Goal: Task Accomplishment & Management: Complete application form

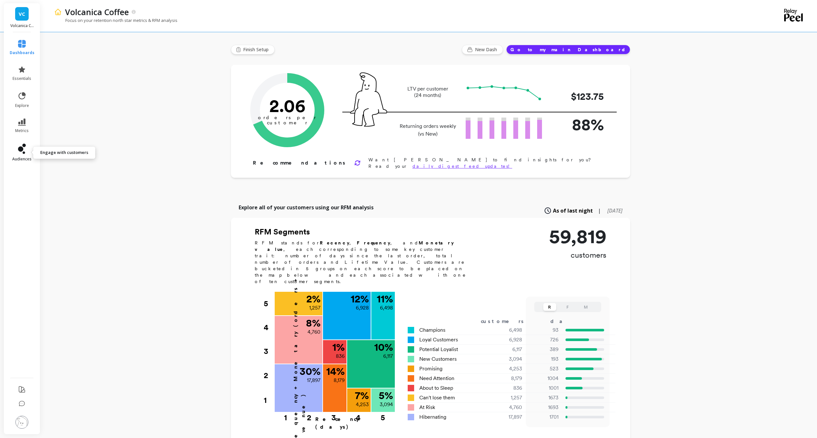
click at [29, 149] on link "audiences" at bounding box center [22, 153] width 25 height 18
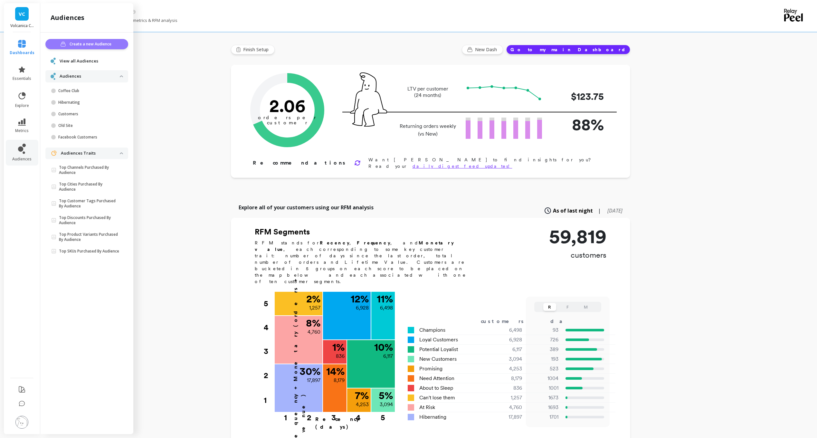
click at [119, 46] on button "Create a new Audience" at bounding box center [86, 44] width 83 height 10
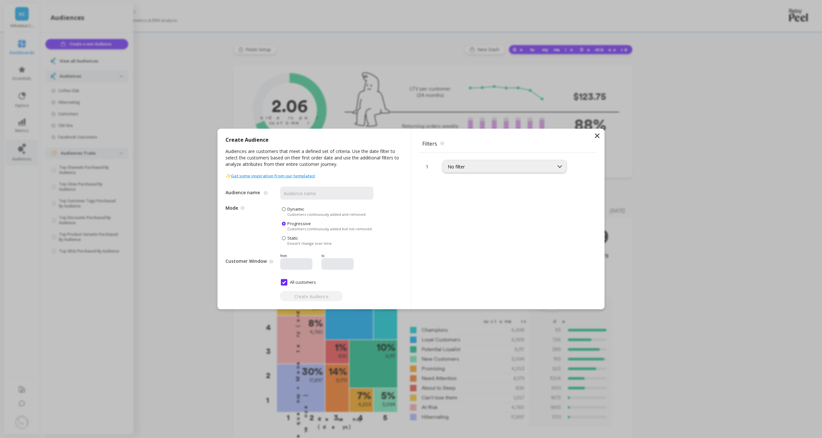
click at [293, 213] on span "Customers continuously added and removed" at bounding box center [326, 214] width 78 height 5
click at [0, 0] on input "Dynamic Customers continuously added and removed" at bounding box center [0, 0] width 0 height 0
click at [452, 173] on div "1 No filter" at bounding box center [507, 231] width 177 height 157
click at [458, 168] on div "No filter" at bounding box center [498, 167] width 101 height 6
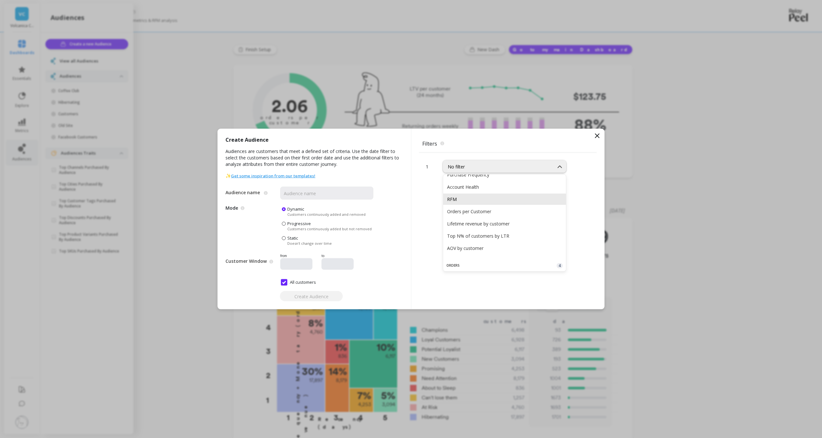
click at [460, 200] on div "RFM" at bounding box center [504, 199] width 115 height 6
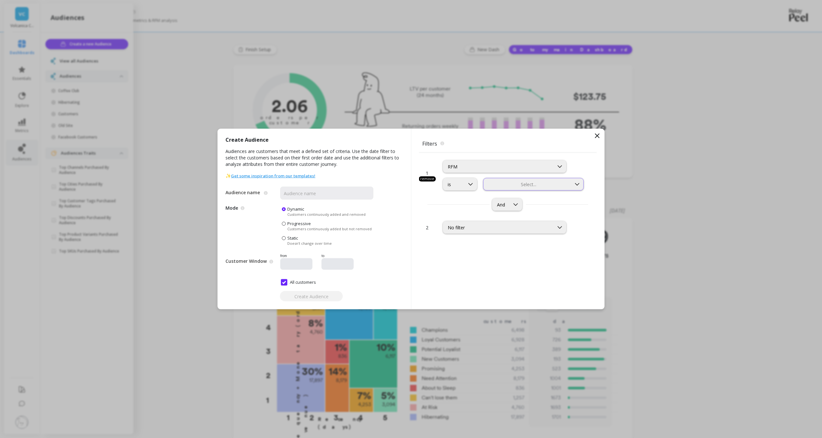
click at [535, 183] on div at bounding box center [527, 184] width 86 height 6
click at [511, 204] on div "Champions" at bounding box center [533, 200] width 100 height 11
click at [509, 208] on div "And" at bounding box center [507, 204] width 30 height 13
click at [506, 205] on div "And" at bounding box center [500, 205] width 17 height 6
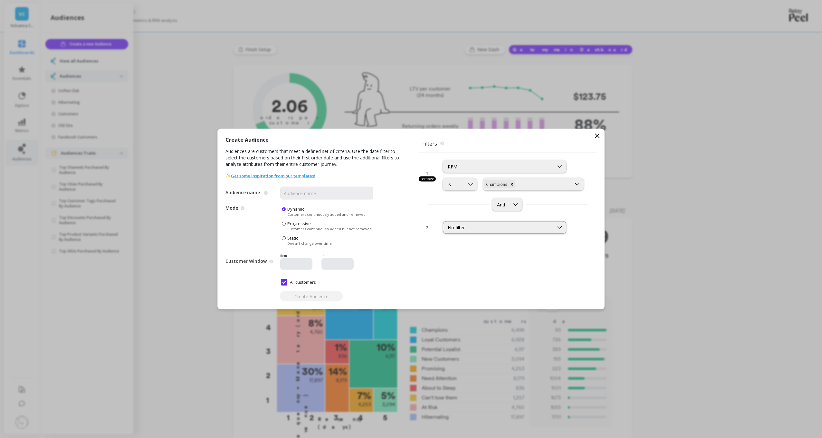
click at [480, 223] on div "No filter" at bounding box center [504, 227] width 123 height 13
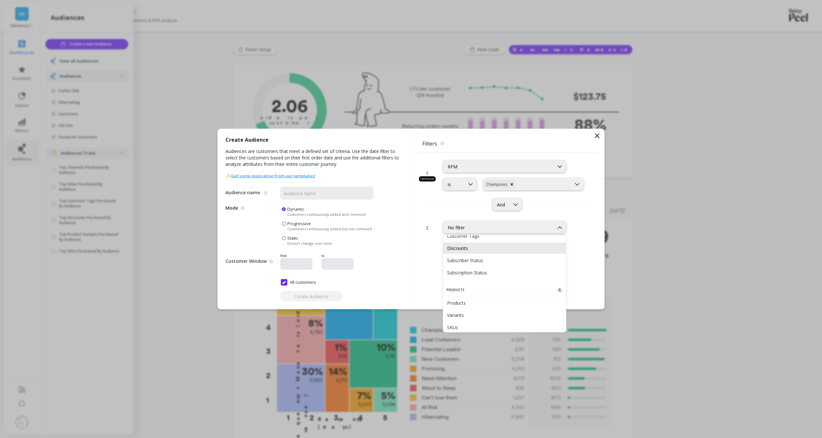
scroll to position [354, 0]
click at [475, 240] on div "Subscriber Status" at bounding box center [504, 240] width 115 height 6
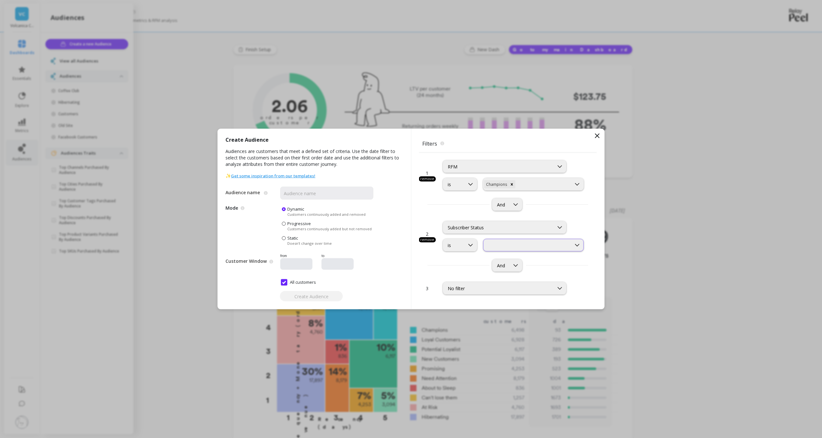
click at [521, 244] on div at bounding box center [527, 245] width 86 height 6
click at [507, 295] on div "Non-Subscribers" at bounding box center [533, 298] width 92 height 6
click at [503, 282] on div "No filter" at bounding box center [504, 288] width 123 height 13
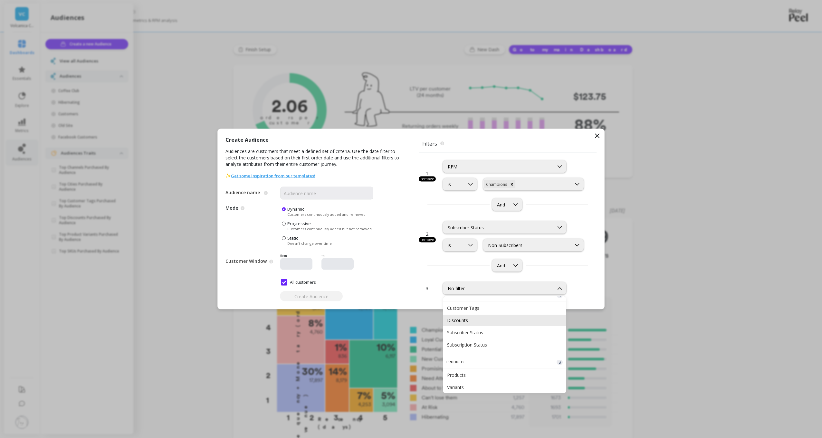
scroll to position [291, 0]
click at [471, 343] on div "Customer Tags" at bounding box center [504, 340] width 123 height 11
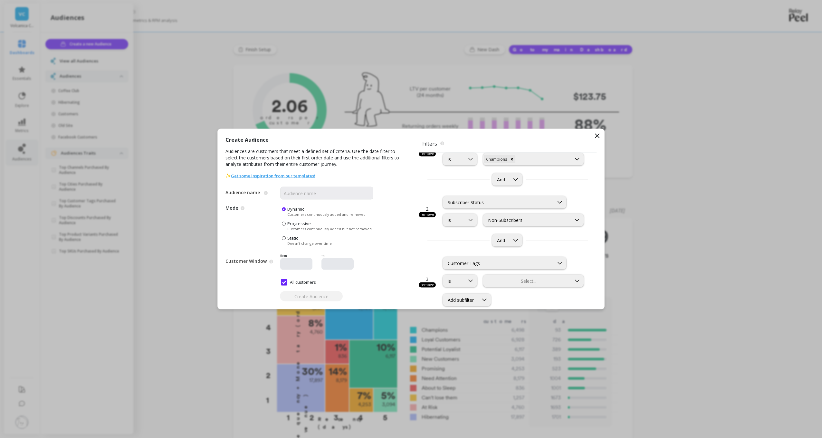
scroll to position [64, 0]
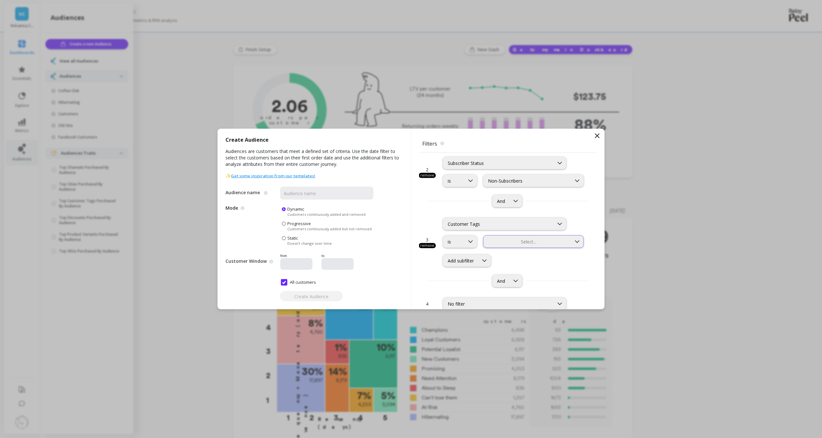
click at [511, 243] on div at bounding box center [527, 242] width 86 height 6
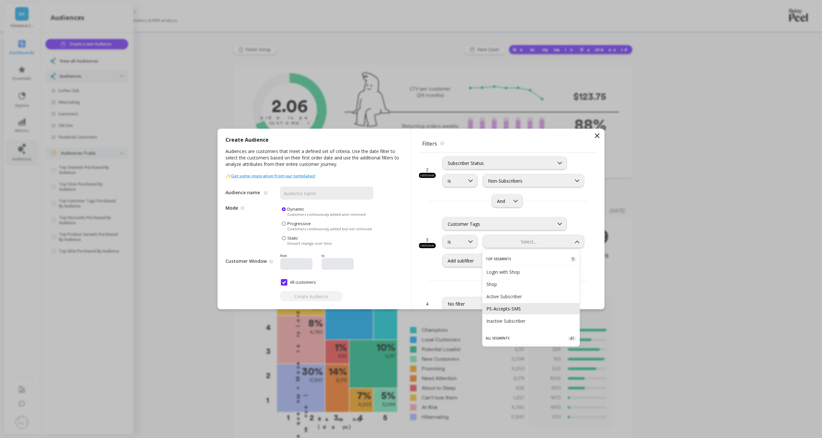
scroll to position [32, 0]
click at [519, 292] on div "Inactive Subscriber" at bounding box center [530, 288] width 97 height 11
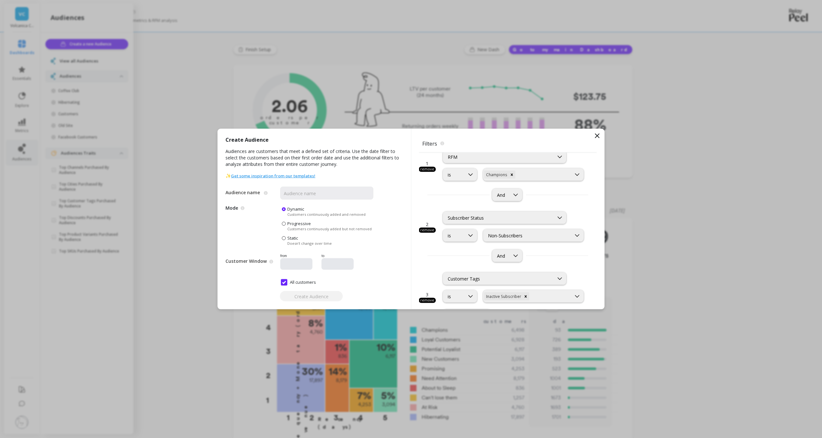
scroll to position [0, 0]
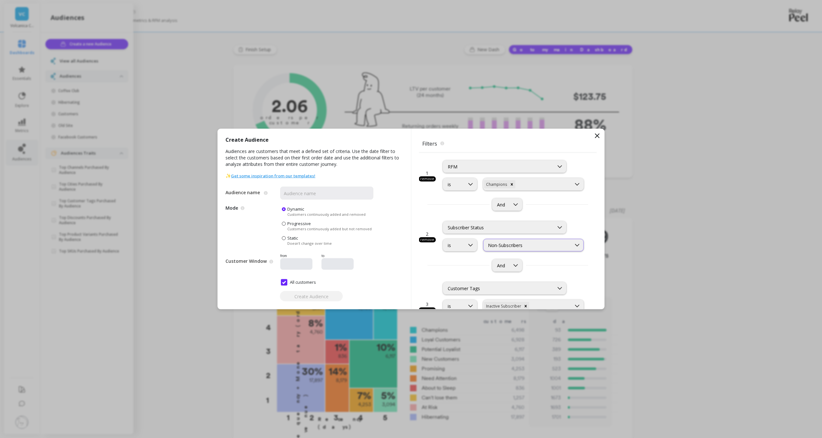
click at [515, 245] on div "Non-Subscribers" at bounding box center [527, 245] width 79 height 6
click at [470, 257] on div "2 remove option Subscriber Status, selected. Subscriber Status is option Non-Su…" at bounding box center [507, 244] width 177 height 61
click at [433, 242] on div "2 remove option Subscriber Status, selected. Subscriber Status is option Non-Su…" at bounding box center [507, 233] width 177 height 38
click at [433, 240] on div "remove" at bounding box center [427, 239] width 17 height 5
click at [302, 196] on input "Audience name" at bounding box center [326, 193] width 93 height 13
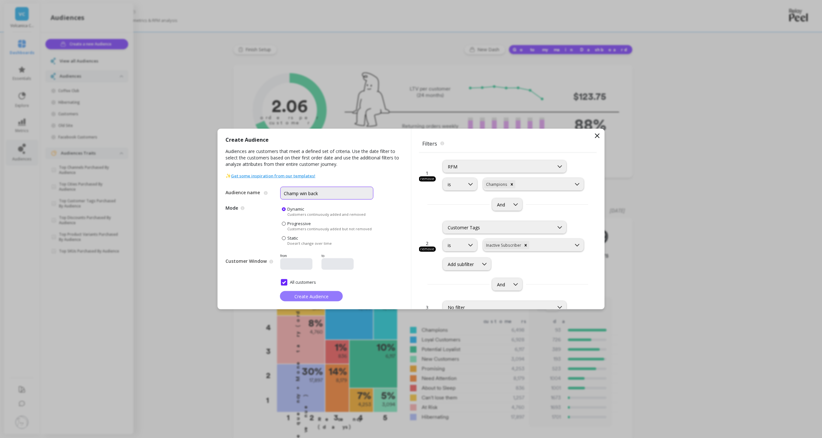
type input "Champ win back"
click at [310, 293] on span "Create Audience" at bounding box center [311, 296] width 34 height 6
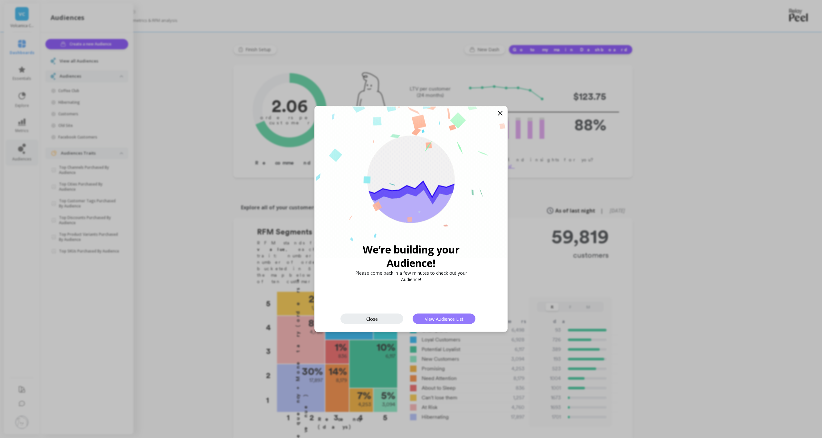
click at [419, 319] on button "View Audience List" at bounding box center [444, 319] width 63 height 10
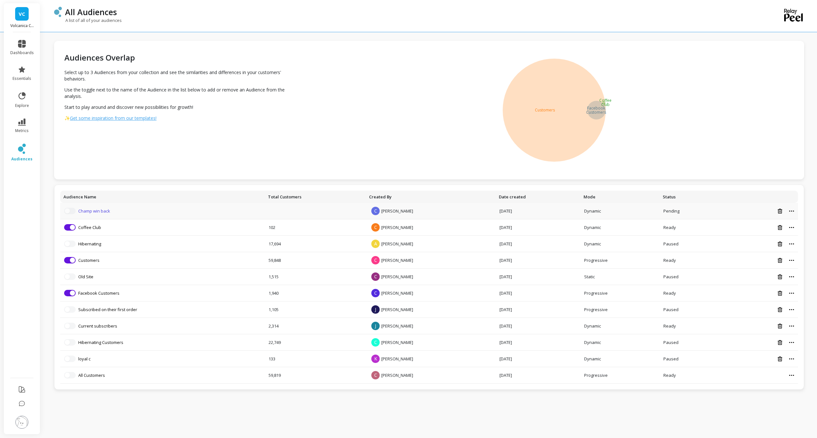
click at [104, 209] on link "Champ win back" at bounding box center [94, 211] width 32 height 6
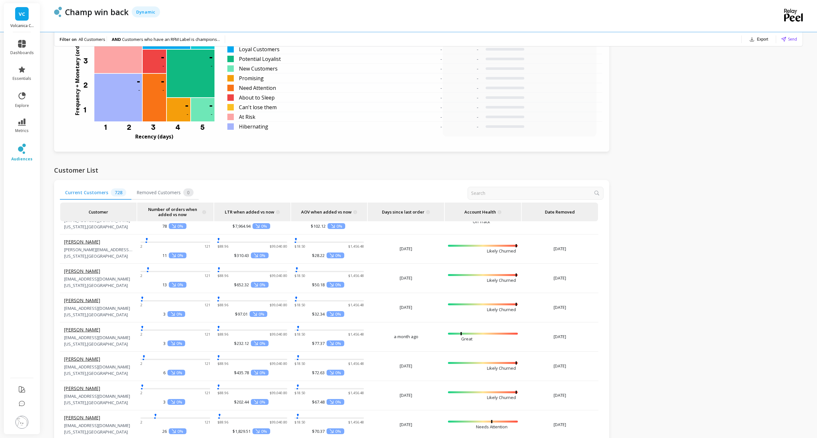
scroll to position [32, 0]
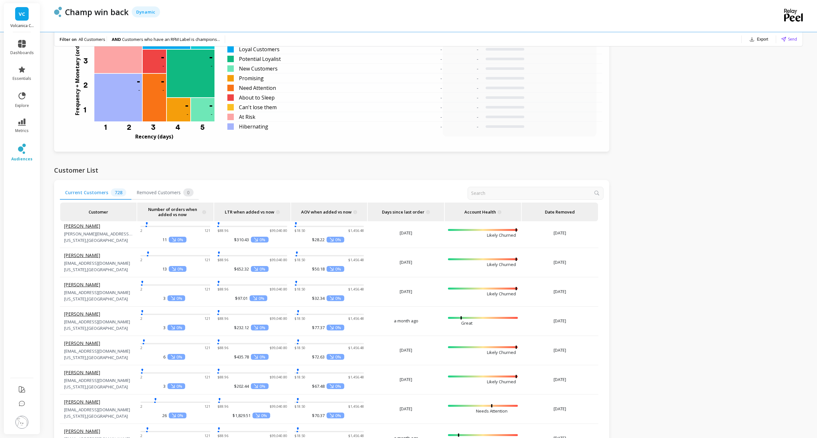
click at [167, 196] on span "Removed Customers 0" at bounding box center [164, 193] width 67 height 14
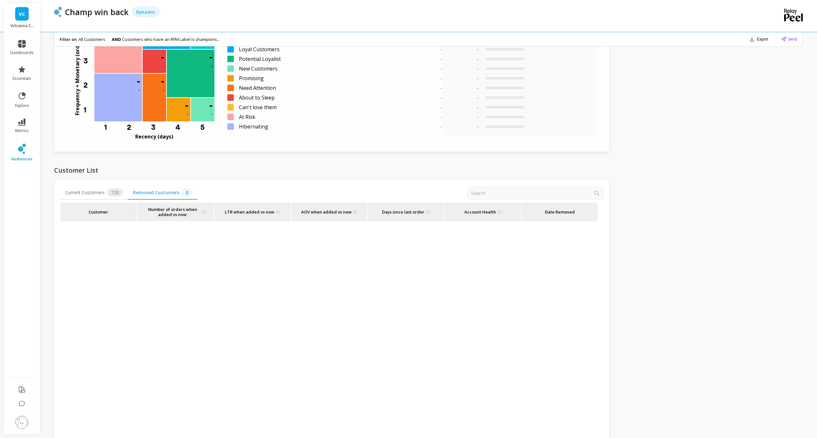
scroll to position [0, 0]
click at [112, 194] on span "728" at bounding box center [114, 192] width 15 height 8
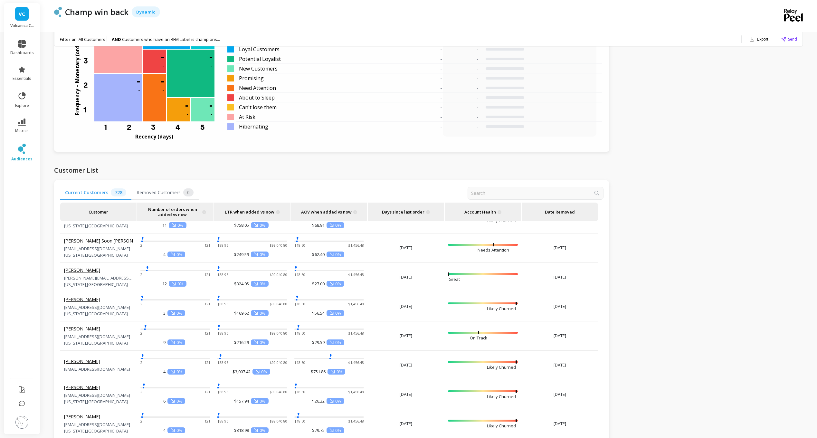
scroll to position [515, 0]
click at [79, 271] on link "Daniel Bolef" at bounding box center [82, 270] width 36 height 6
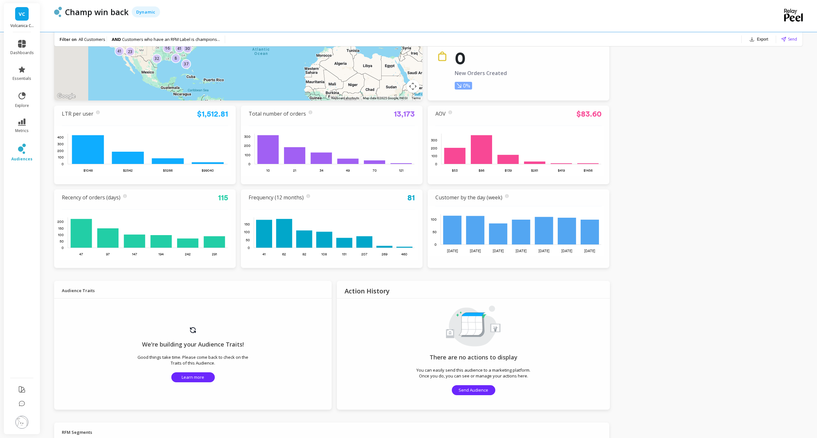
scroll to position [97, 0]
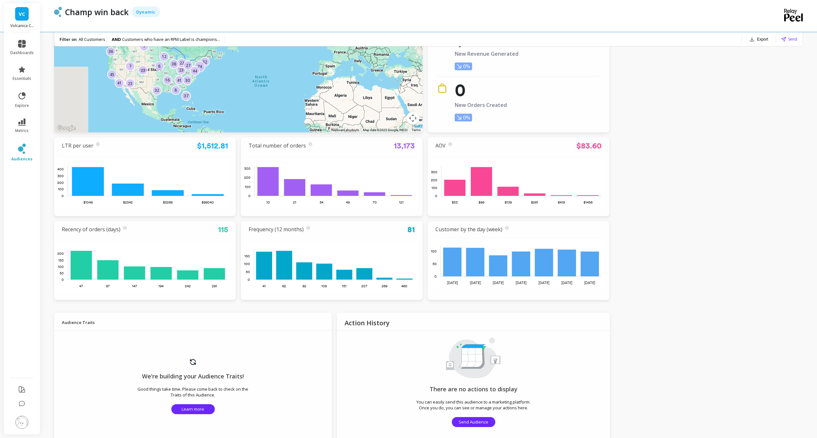
drag, startPoint x: 203, startPoint y: 180, endPoint x: 164, endPoint y: 135, distance: 60.1
click at [164, 135] on div "← Move left → Move right ↑ Move up ↓ Move down + Zoom in - Zoom out Home Jump l…" at bounding box center [331, 135] width 555 height 329
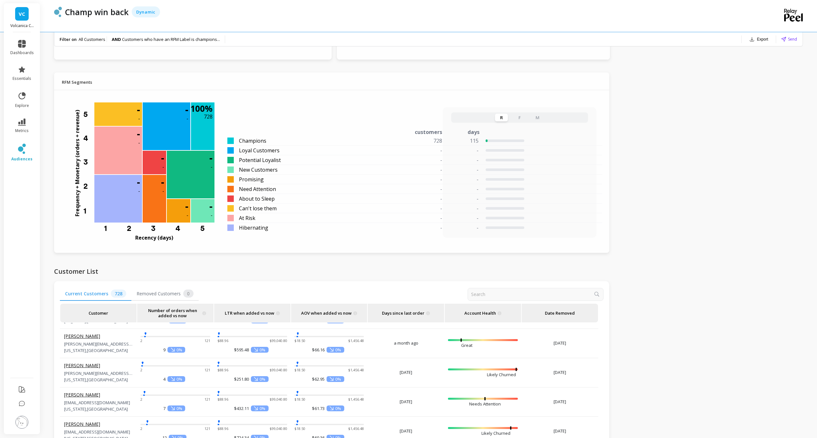
scroll to position [483, 0]
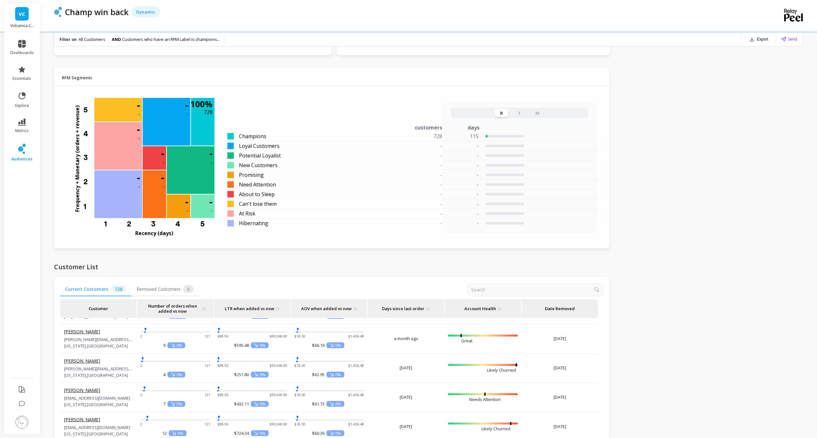
click at [519, 110] on button "F" at bounding box center [519, 113] width 13 height 8
click at [534, 109] on button "M" at bounding box center [537, 113] width 13 height 8
click at [25, 121] on icon at bounding box center [22, 122] width 8 height 7
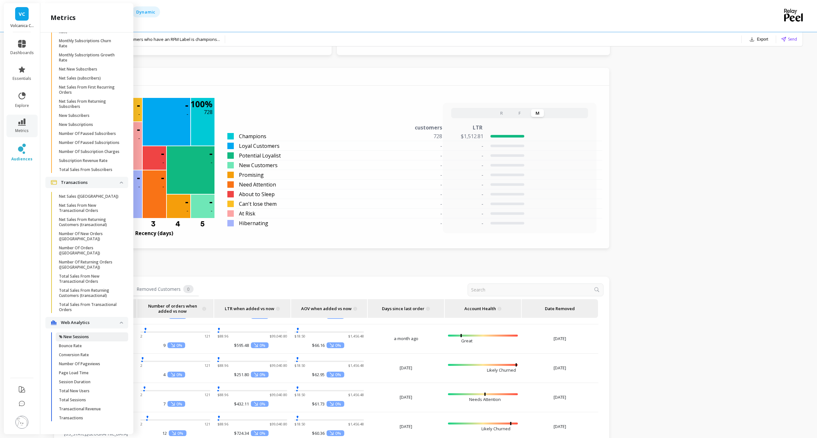
scroll to position [643, 0]
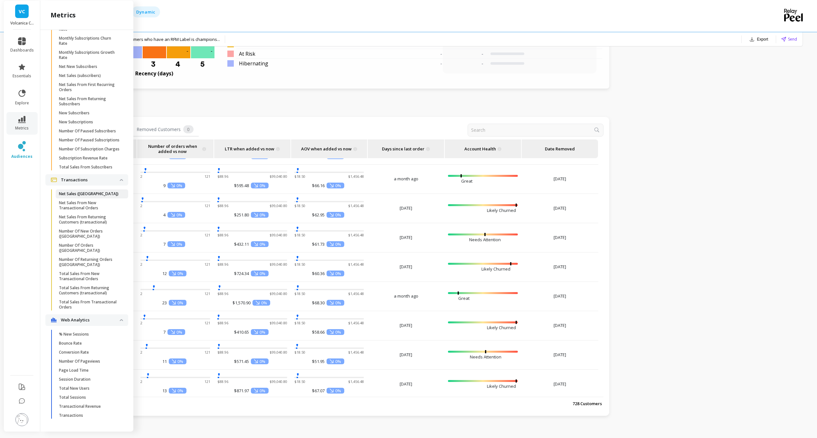
click at [79, 198] on link "Net Sales (tx)" at bounding box center [92, 193] width 72 height 9
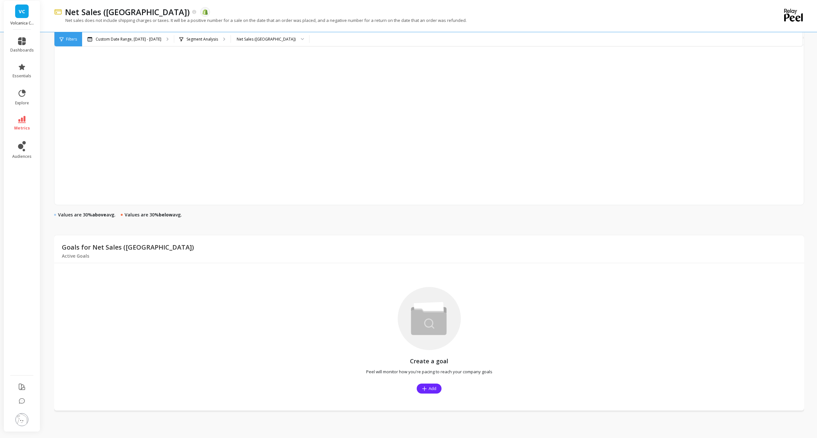
scroll to position [287, 0]
click at [17, 148] on link "audiences" at bounding box center [22, 150] width 24 height 18
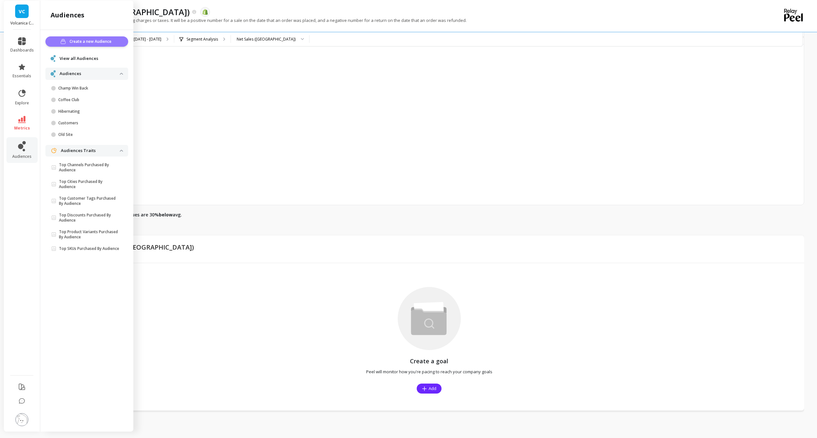
click at [105, 41] on span "Create a new Audience" at bounding box center [92, 41] width 44 height 6
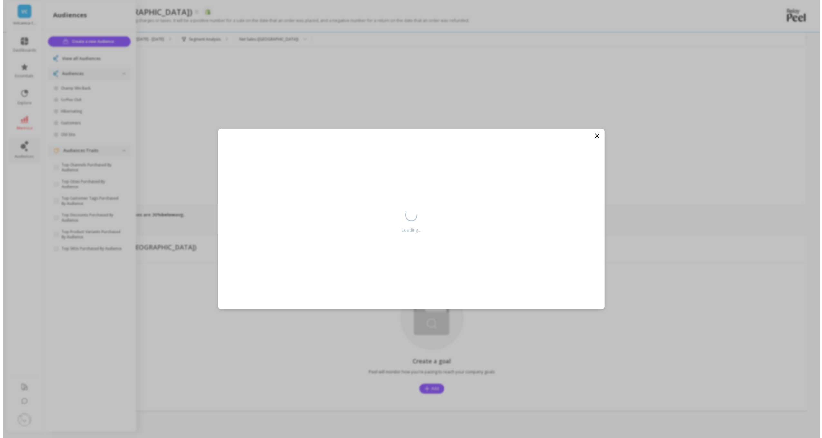
scroll to position [286, 0]
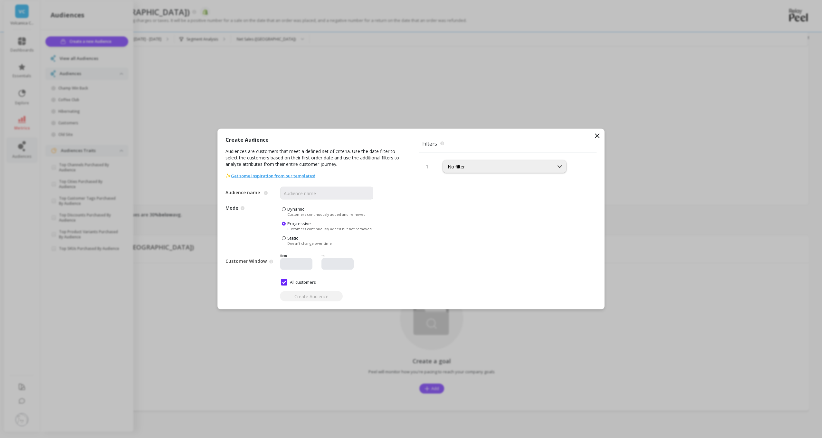
click at [529, 160] on div "No filter" at bounding box center [514, 163] width 142 height 20
click at [519, 168] on div "No filter" at bounding box center [498, 167] width 101 height 6
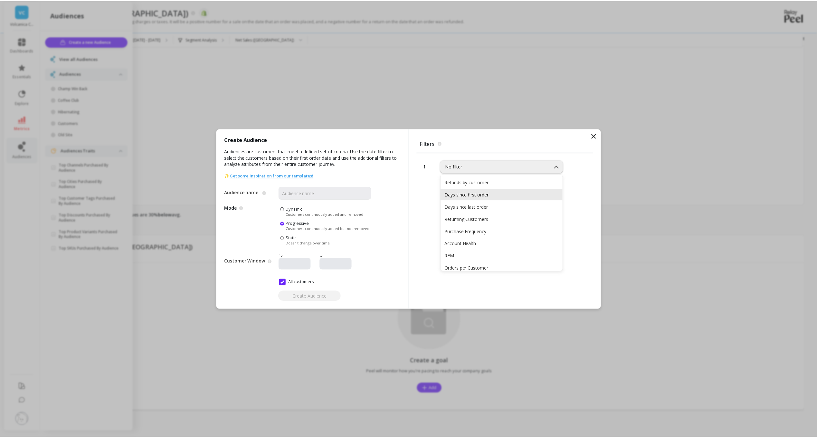
scroll to position [64, 0]
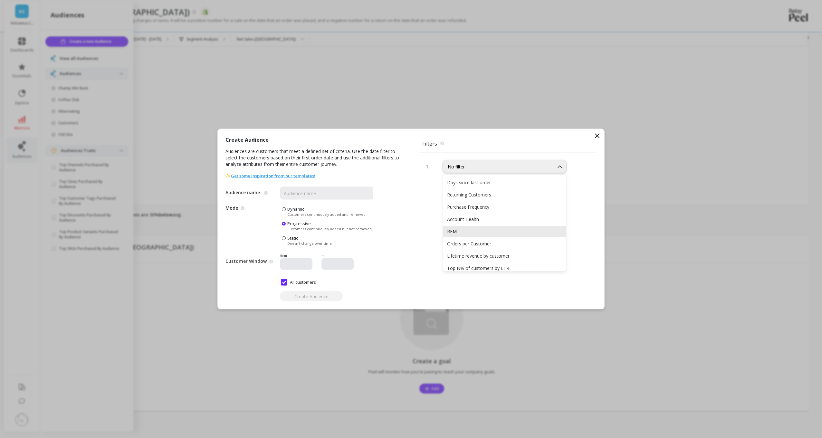
click at [475, 230] on div "RFM" at bounding box center [504, 231] width 115 height 6
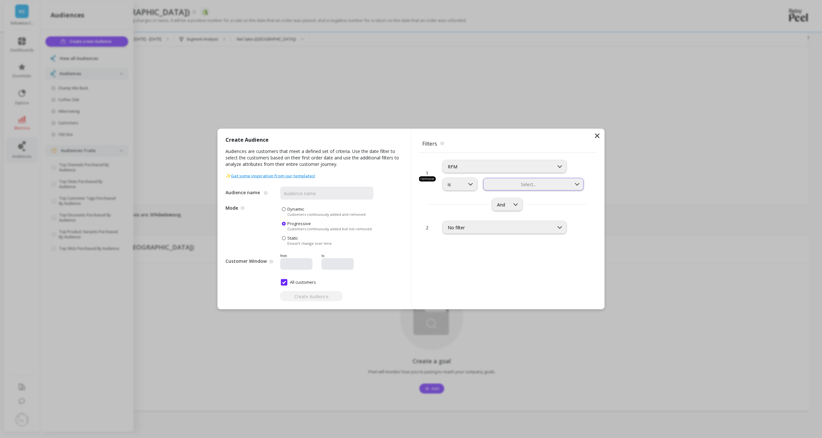
click at [486, 184] on div at bounding box center [527, 184] width 86 height 6
click at [597, 136] on icon at bounding box center [597, 136] width 8 height 8
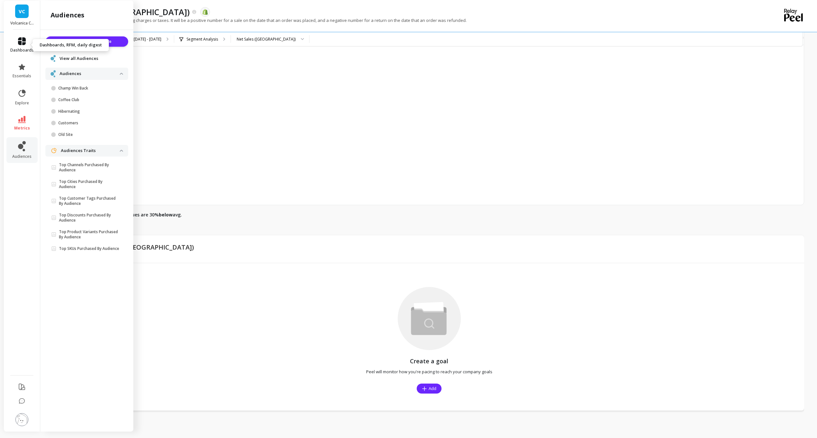
click at [26, 50] on span "dashboards" at bounding box center [22, 50] width 24 height 5
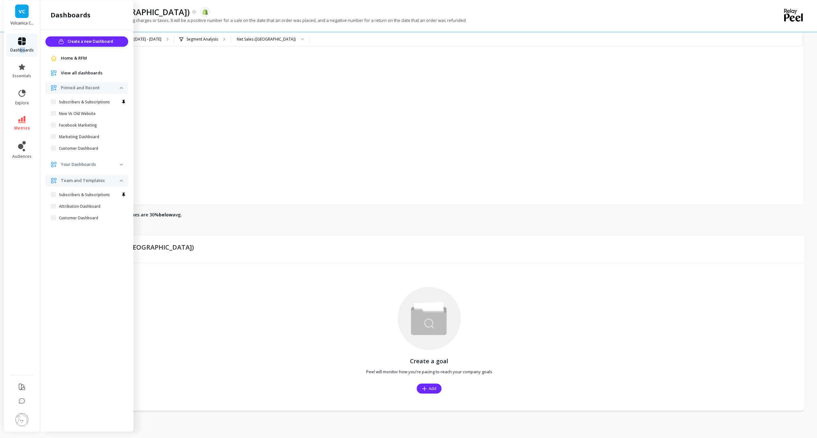
click at [20, 46] on link "dashboards" at bounding box center [22, 44] width 24 height 15
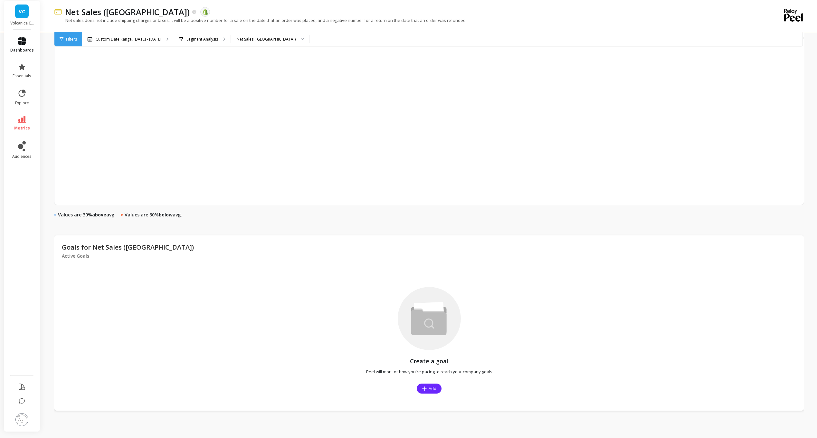
drag, startPoint x: 20, startPoint y: 46, endPoint x: 22, endPoint y: 42, distance: 5.3
click at [22, 42] on icon at bounding box center [22, 41] width 8 height 8
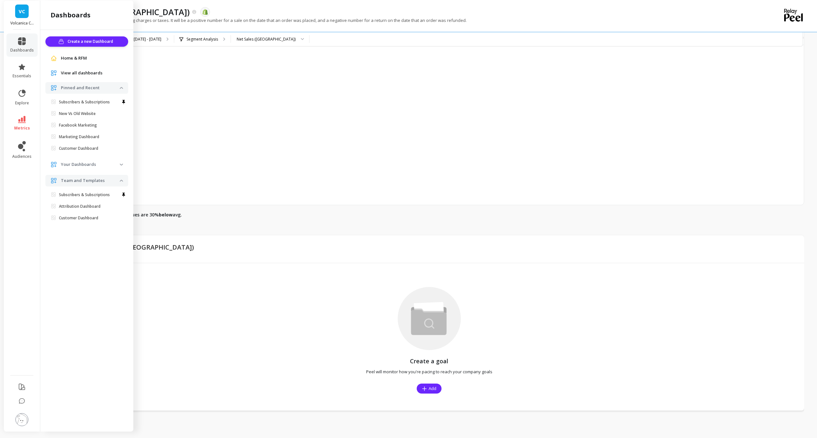
click at [68, 61] on span "Home & RFM" at bounding box center [74, 58] width 26 height 6
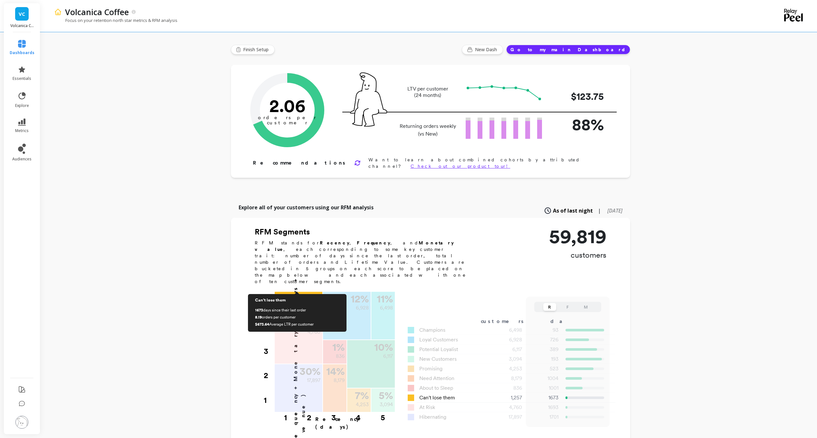
click at [298, 292] on div "2 % 1,257" at bounding box center [299, 303] width 48 height 22
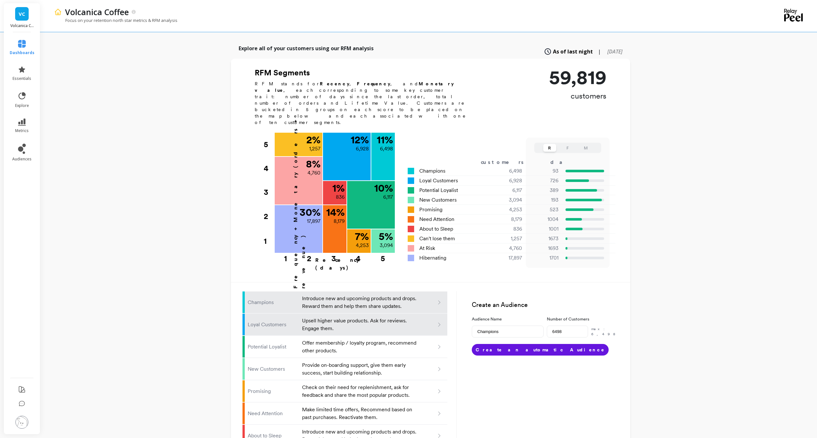
scroll to position [161, 0]
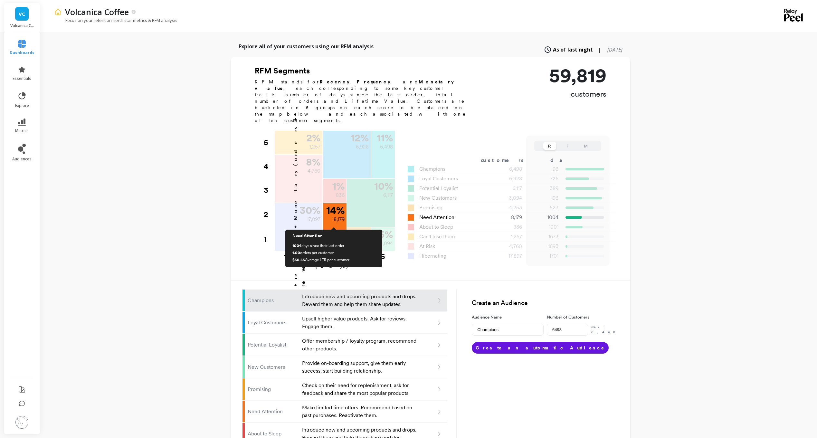
click at [342, 215] on p "8,179" at bounding box center [339, 219] width 11 height 8
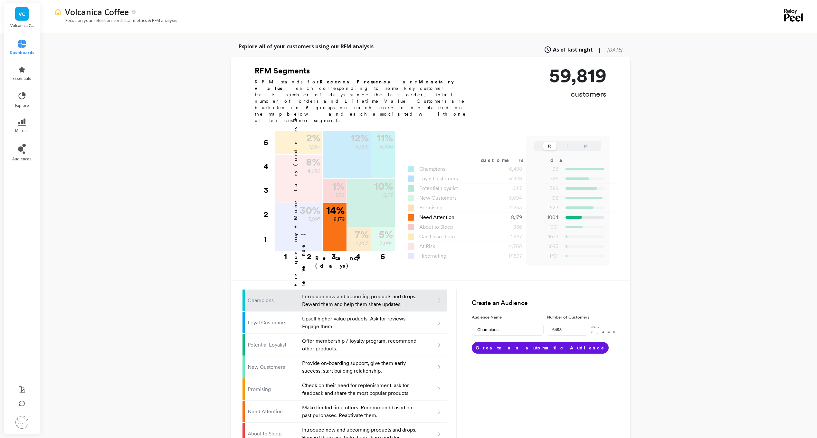
click at [422, 214] on span "Need Attention" at bounding box center [436, 218] width 35 height 8
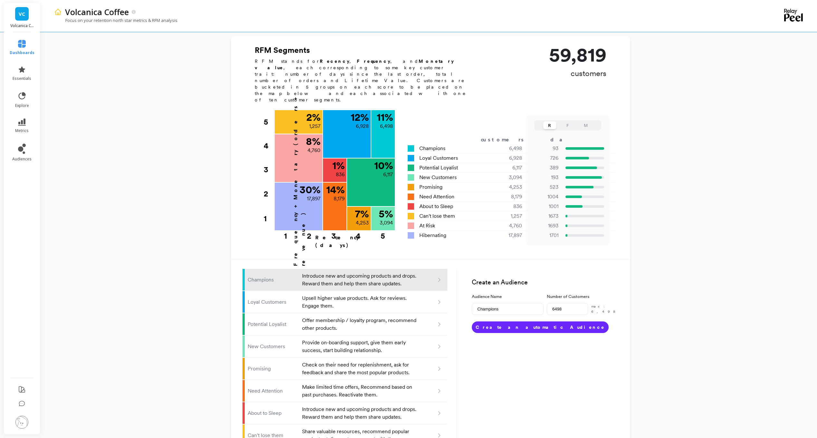
scroll to position [193, 0]
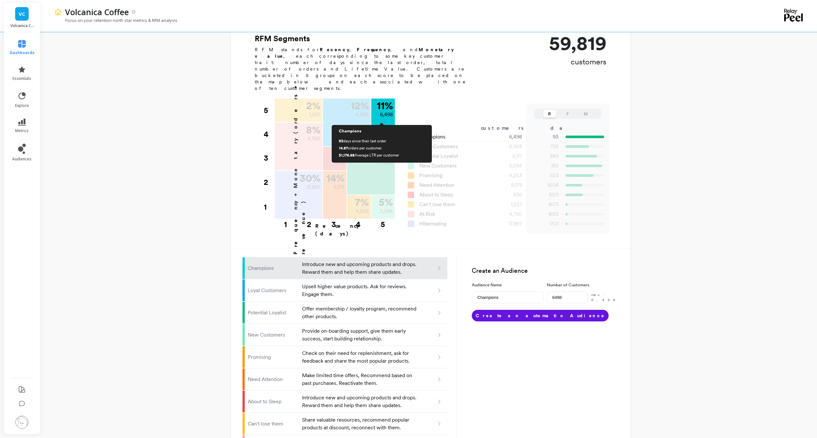
click at [382, 104] on div "11 % 6,498" at bounding box center [383, 123] width 24 height 48
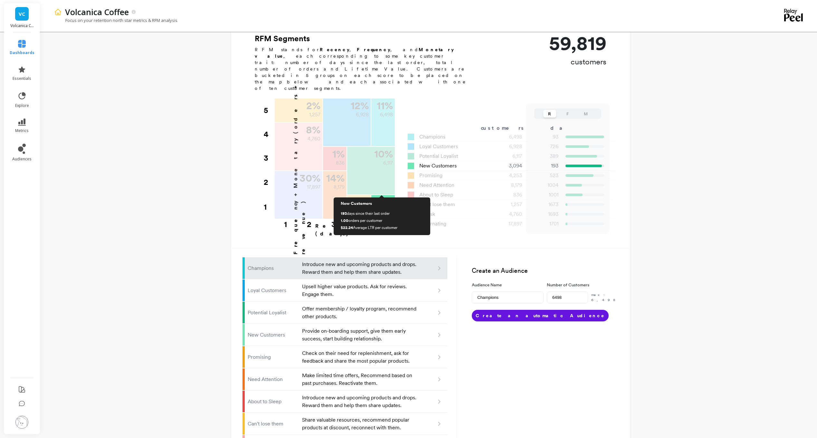
click at [375, 195] on div "5 % 3,094" at bounding box center [383, 206] width 24 height 22
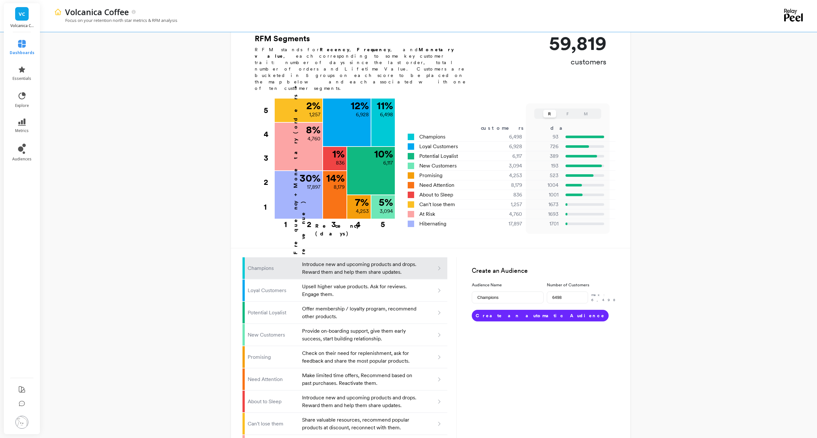
click at [497, 310] on button "Create an automatic Audience" at bounding box center [540, 316] width 137 height 12
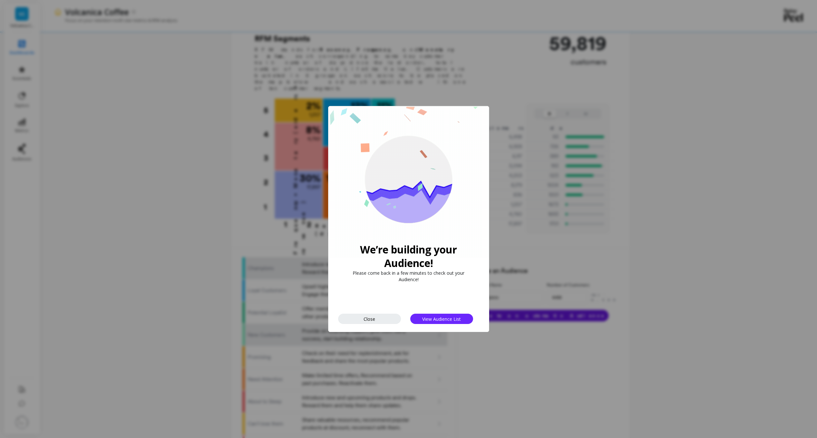
click at [370, 321] on span "Close" at bounding box center [370, 319] width 12 height 6
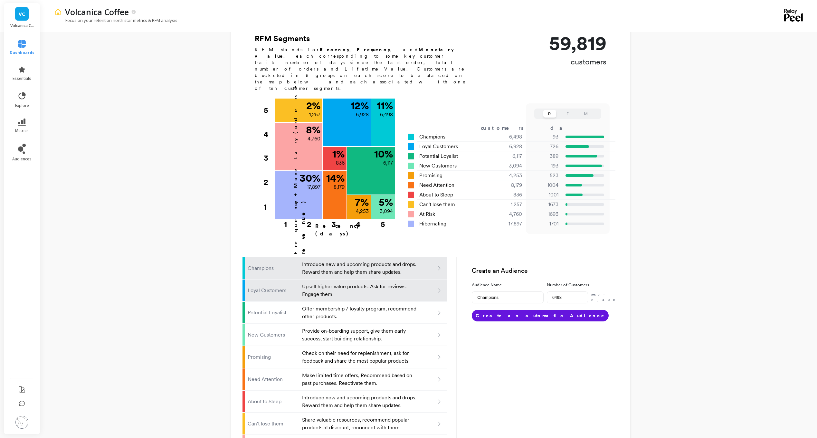
click at [346, 283] on p "Upsell higher value products. Ask for reviews. Engage them." at bounding box center [360, 290] width 116 height 15
type input "Loyal customers"
type input "6928"
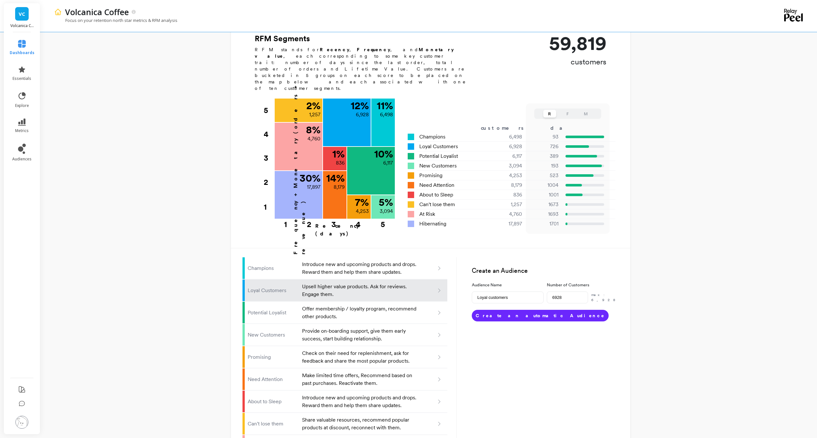
click at [511, 310] on button "Create an automatic Audience" at bounding box center [540, 316] width 137 height 12
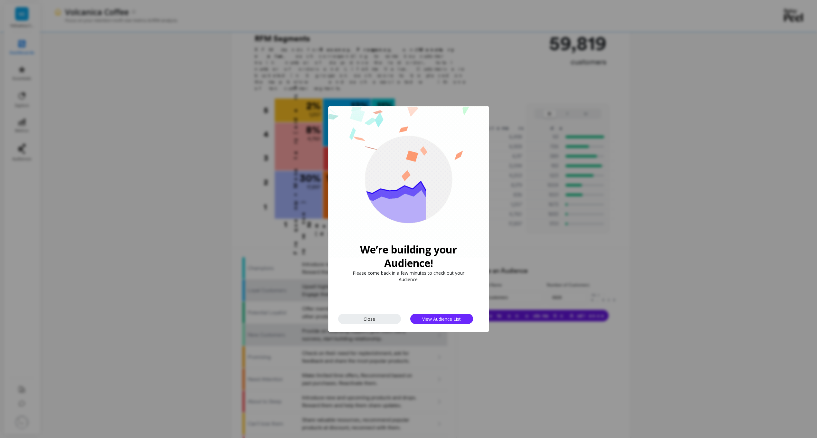
click at [370, 320] on span "Close" at bounding box center [370, 319] width 12 height 6
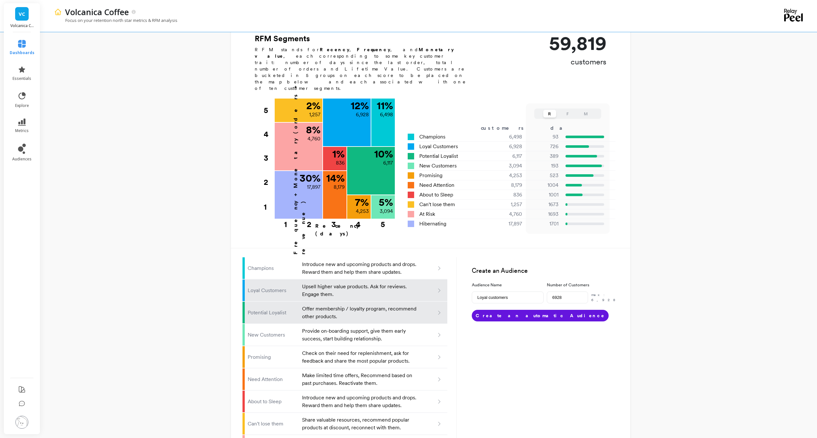
click at [353, 305] on p "Offer membership / loyalty program, recommend other products." at bounding box center [360, 312] width 116 height 15
type input "Potential loyalist"
type input "6117"
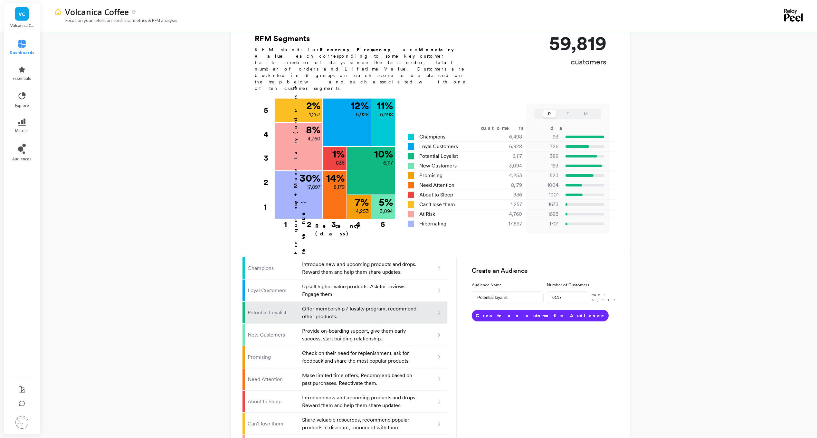
click at [511, 310] on button "Create an automatic Audience" at bounding box center [540, 316] width 137 height 12
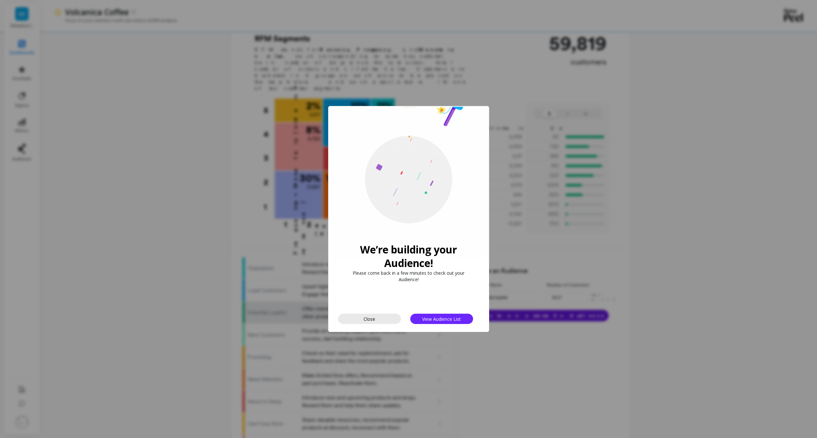
click at [368, 319] on span "Close" at bounding box center [370, 319] width 12 height 6
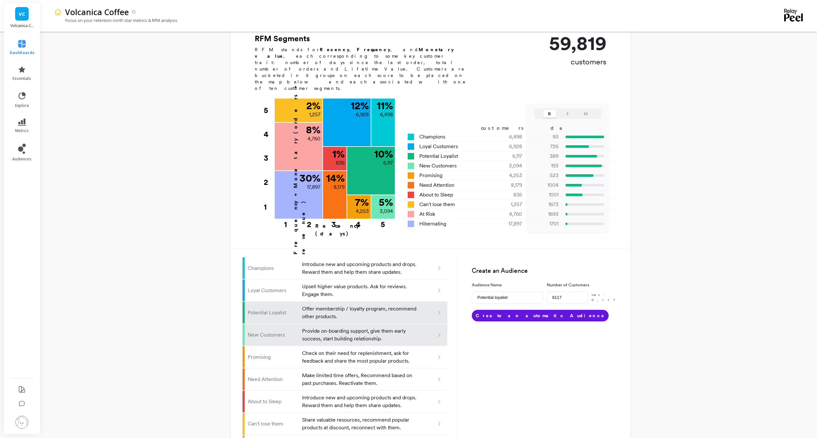
click at [349, 327] on p "Provide on-boarding support, give them early success, start building relationsh…" at bounding box center [360, 334] width 116 height 15
type input "New customers"
type input "3094"
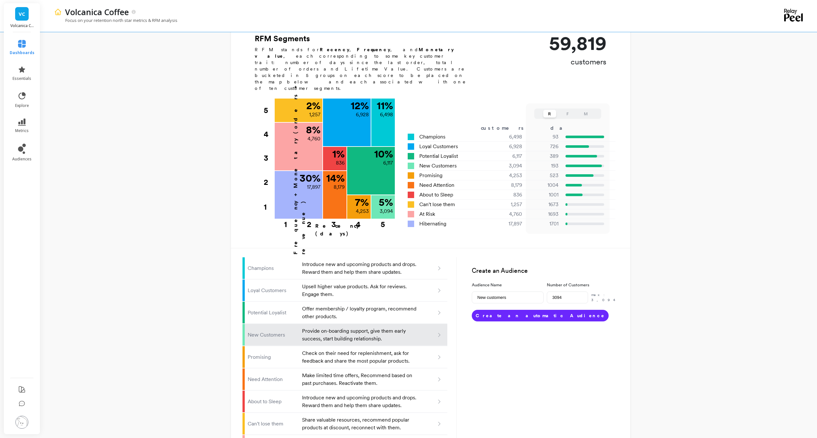
click at [500, 310] on button "Create an automatic Audience" at bounding box center [540, 316] width 137 height 12
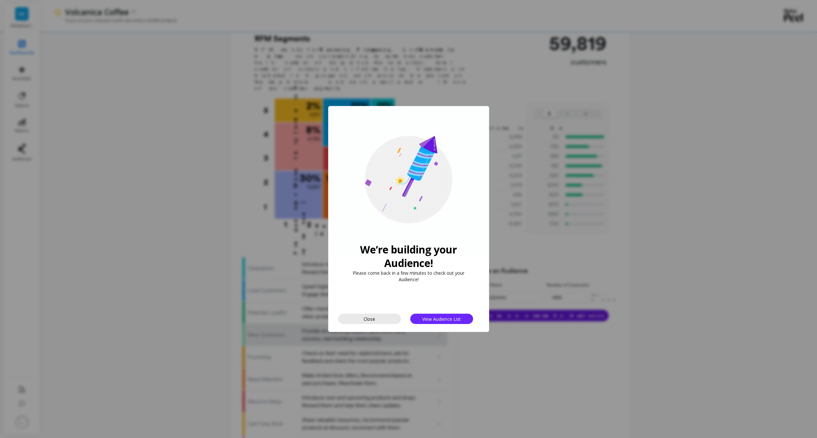
click at [357, 321] on button "Close" at bounding box center [369, 319] width 63 height 10
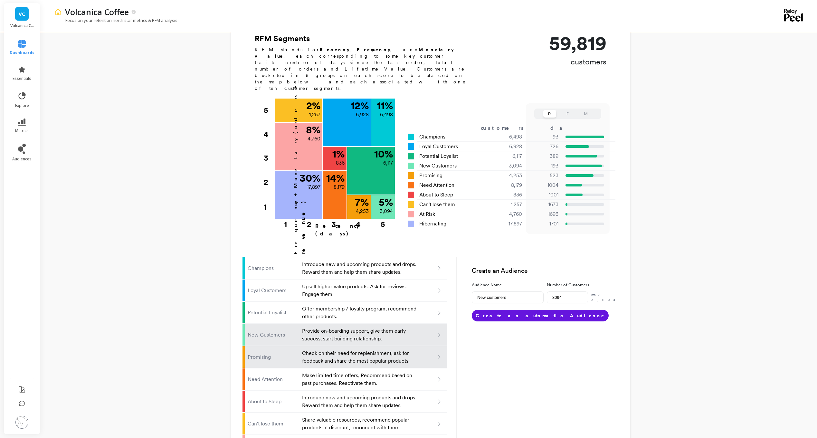
click at [325, 349] on p "Check on their need for replenishment, ask for feedback and share the most popu…" at bounding box center [360, 356] width 116 height 15
type input "Promising"
type input "4253"
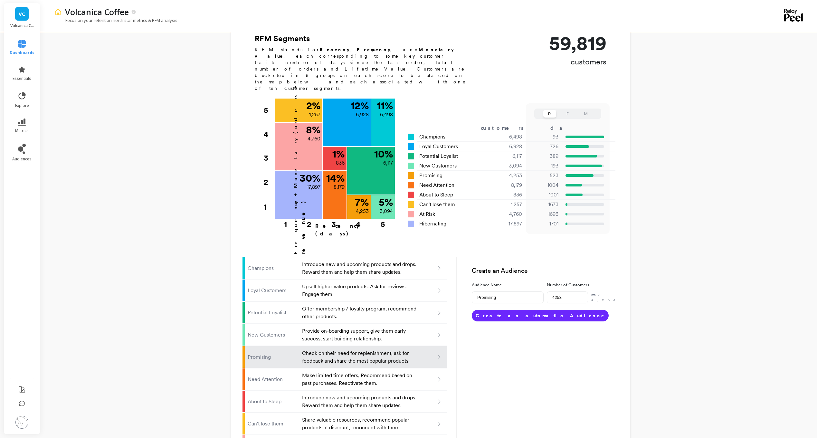
click at [509, 310] on button "Create an automatic Audience" at bounding box center [540, 316] width 137 height 12
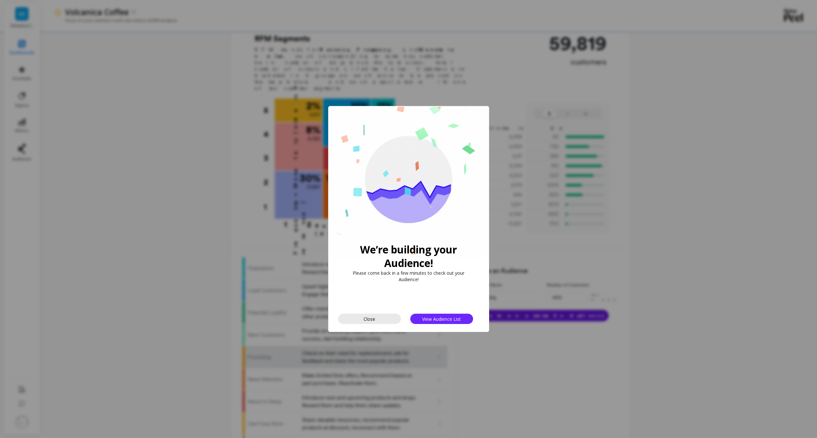
drag, startPoint x: 353, startPoint y: 317, endPoint x: 324, endPoint y: 333, distance: 33.0
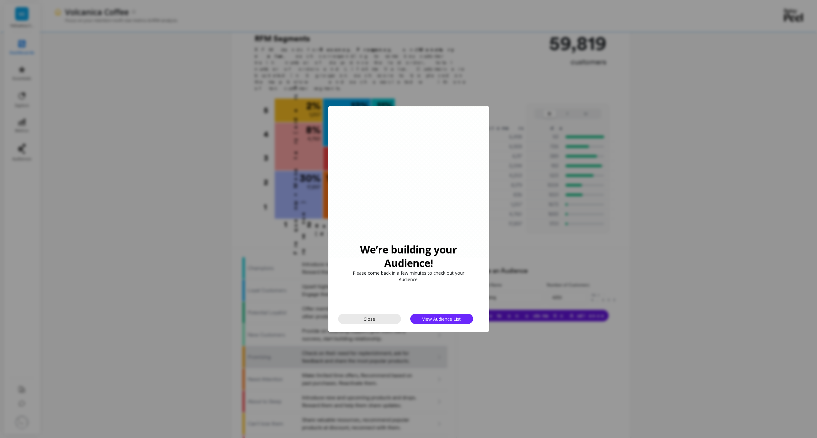
click at [353, 318] on button "Close" at bounding box center [369, 319] width 63 height 10
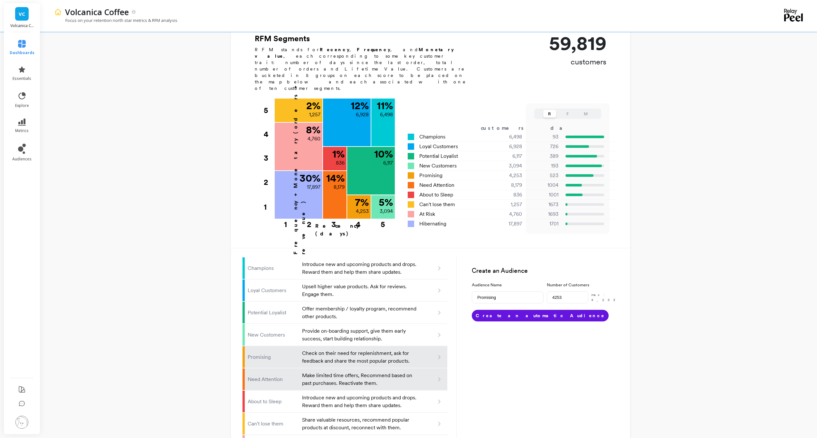
click at [311, 372] on p "Make limited time offers, Recommend based on past purchases. Reactivate them." at bounding box center [360, 379] width 116 height 15
type input "Need attention"
type input "8179"
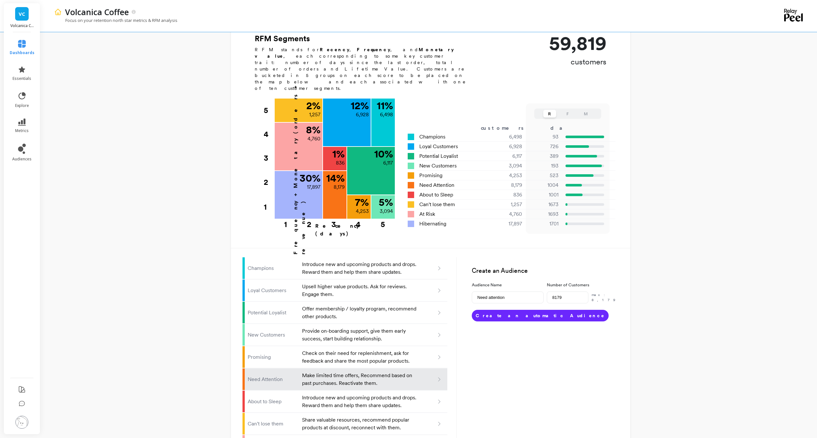
click at [519, 310] on button "Create an automatic Audience" at bounding box center [540, 316] width 137 height 12
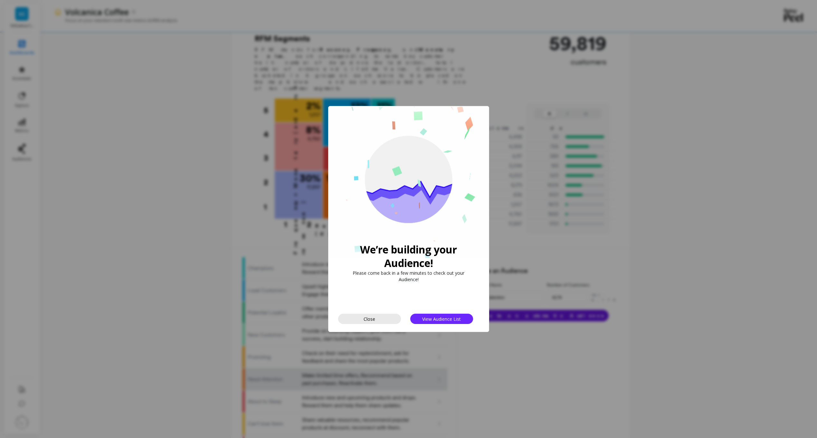
click at [385, 321] on button "Close" at bounding box center [369, 319] width 63 height 10
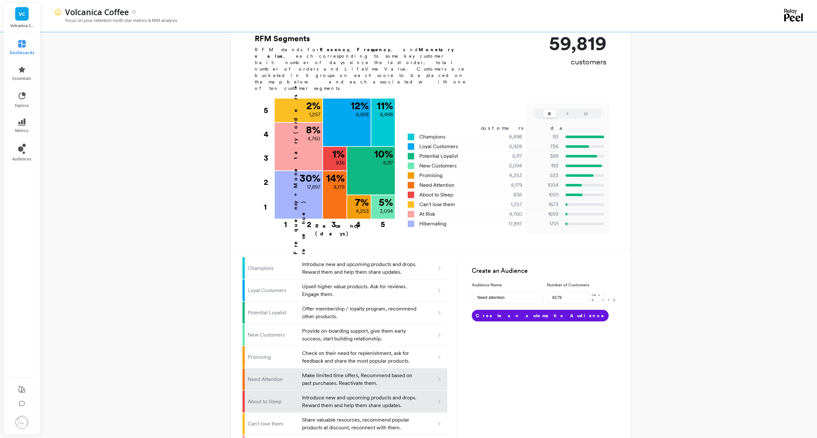
click at [336, 394] on p "Introduce new and upcoming products and drops. Reward them and help them share …" at bounding box center [360, 401] width 116 height 15
type input "About to sleep"
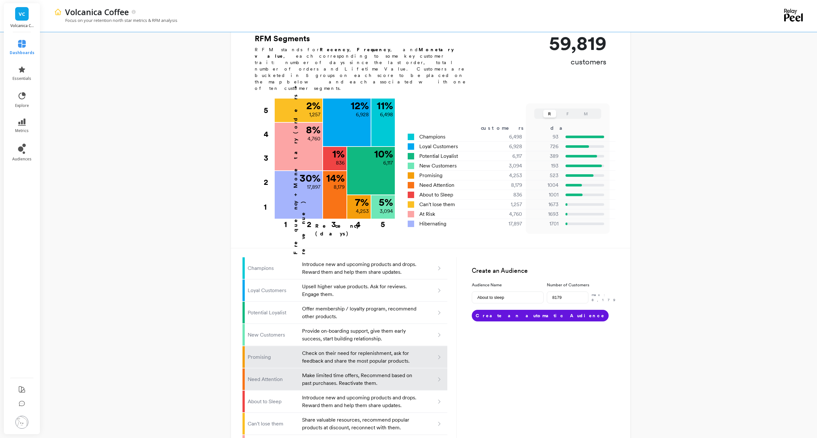
type input "836"
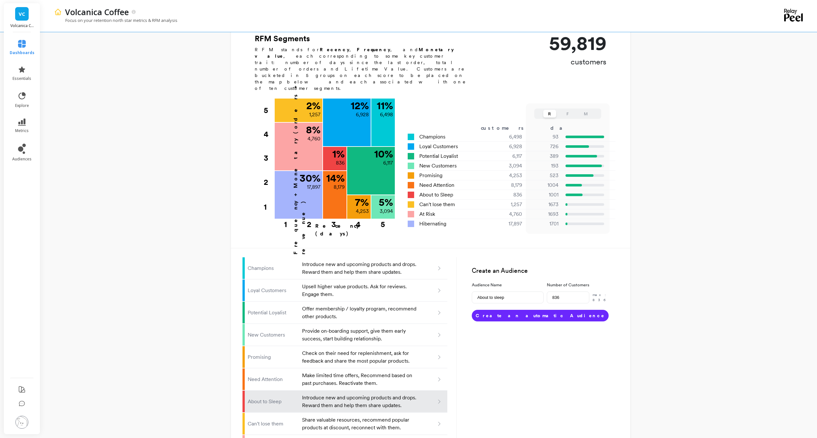
click at [500, 310] on button "Create an automatic Audience" at bounding box center [540, 316] width 137 height 12
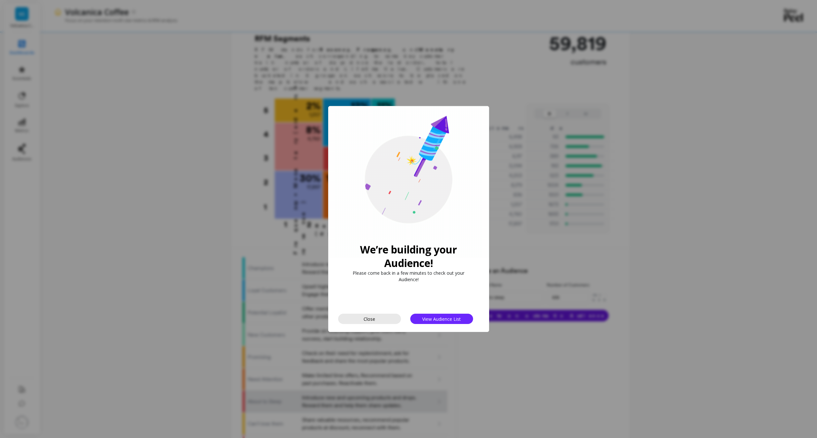
drag, startPoint x: 361, startPoint y: 320, endPoint x: 353, endPoint y: 337, distance: 18.2
click at [360, 324] on button "Close" at bounding box center [369, 319] width 63 height 10
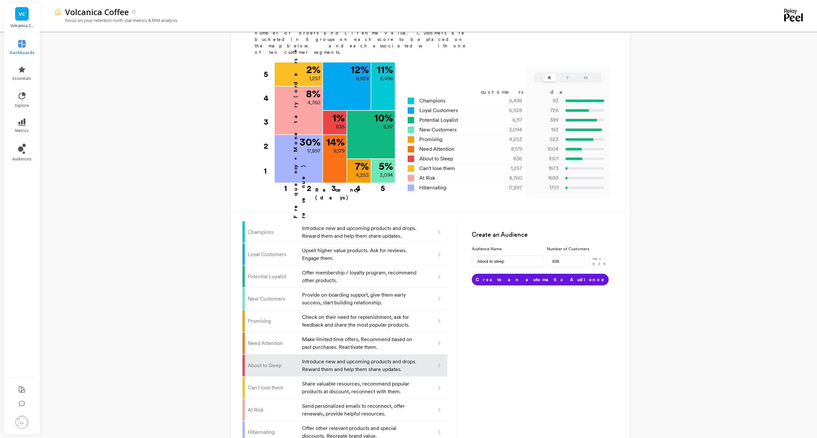
scroll to position [233, 0]
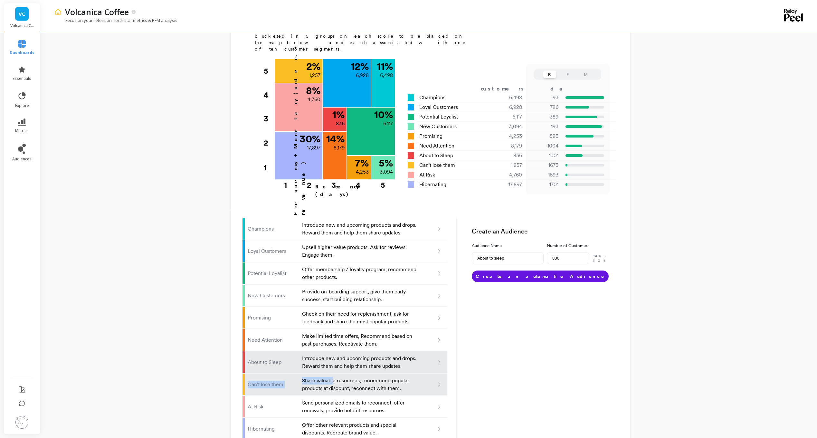
click at [332, 354] on ul "Champions Introduce new and upcoming products and drops. Reward them and help t…" at bounding box center [350, 329] width 215 height 223
drag, startPoint x: 332, startPoint y: 354, endPoint x: 335, endPoint y: 360, distance: 6.6
click at [335, 377] on p "Share valuable resources, recommend popular products at discount, reconnect wit…" at bounding box center [360, 384] width 116 height 15
type input "Can't lose them"
type input "1257"
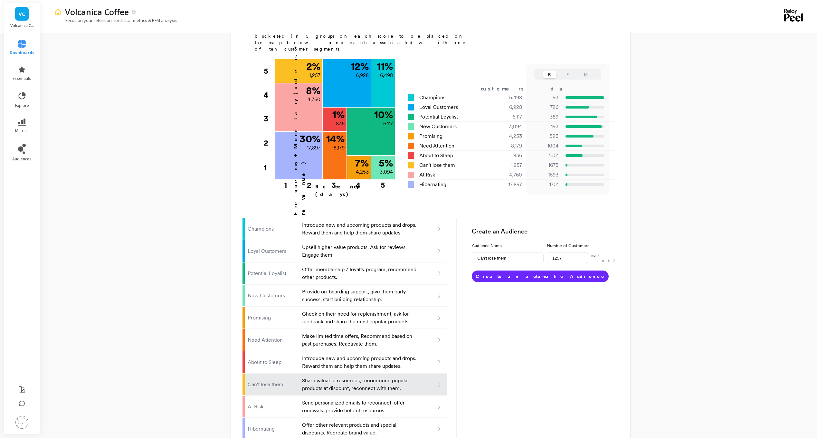
click at [497, 271] on button "Create an automatic Audience" at bounding box center [540, 277] width 137 height 12
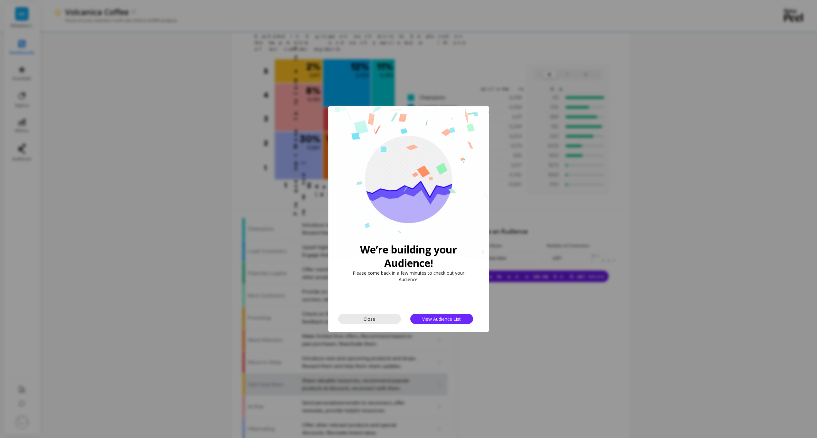
click at [377, 316] on button "Close" at bounding box center [369, 319] width 63 height 10
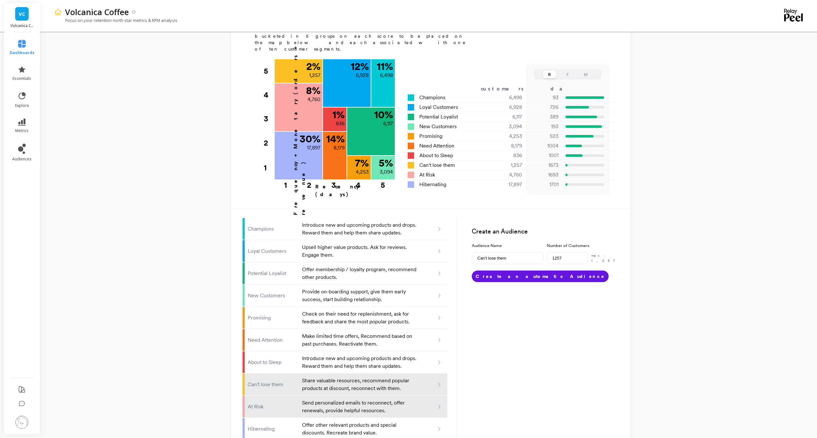
drag, startPoint x: 339, startPoint y: 390, endPoint x: 351, endPoint y: 380, distance: 15.7
click at [339, 399] on p "Send personalized emails to reconnect, offer renewals, provide helpful resource…" at bounding box center [360, 406] width 116 height 15
type input "At risk"
type input "4760"
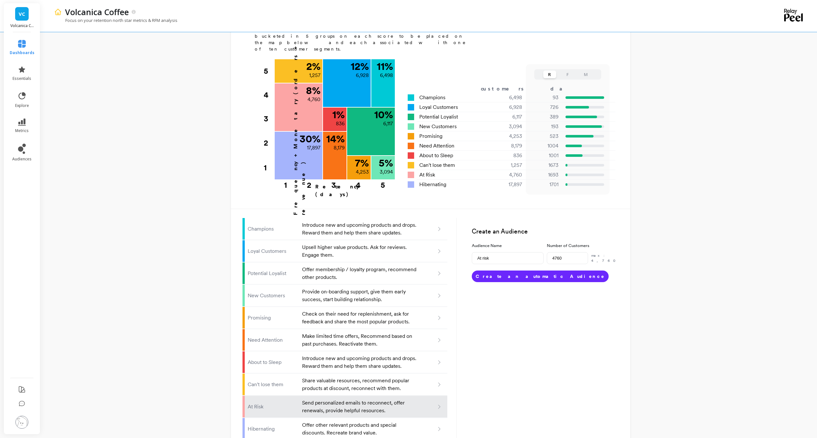
click at [507, 271] on button "Create an automatic Audience" at bounding box center [540, 277] width 137 height 12
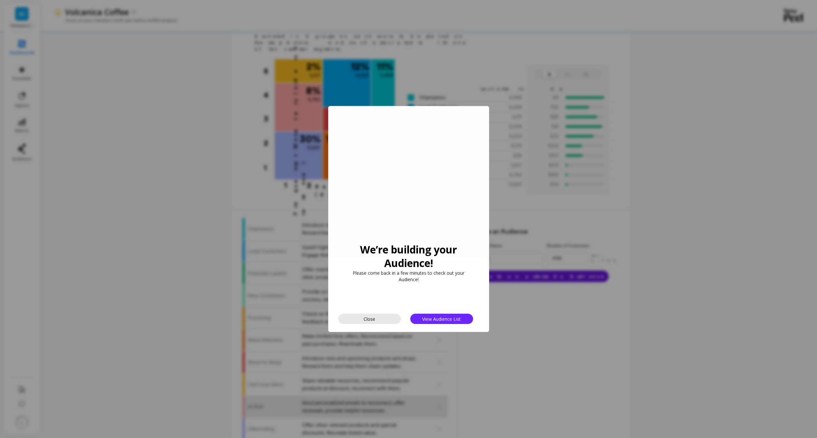
click at [371, 318] on span "Close" at bounding box center [370, 319] width 12 height 6
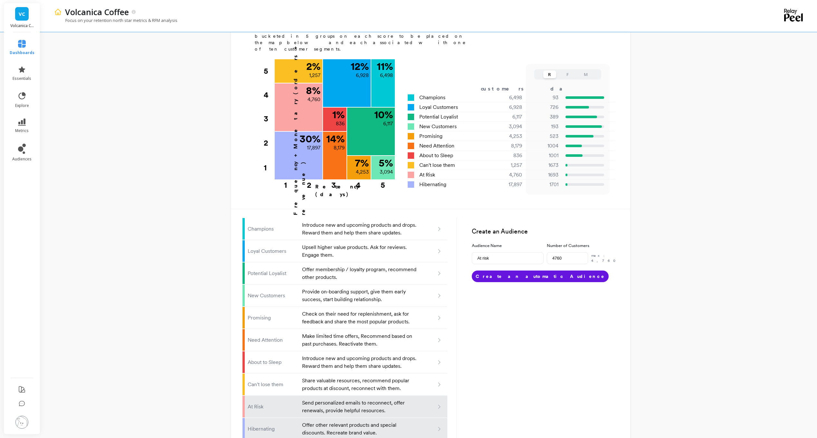
click at [350, 418] on li "Hibernating Offer other relevant products and special discounts. Recreate brand…" at bounding box center [345, 429] width 205 height 22
type input "Hibernating"
type input "17897"
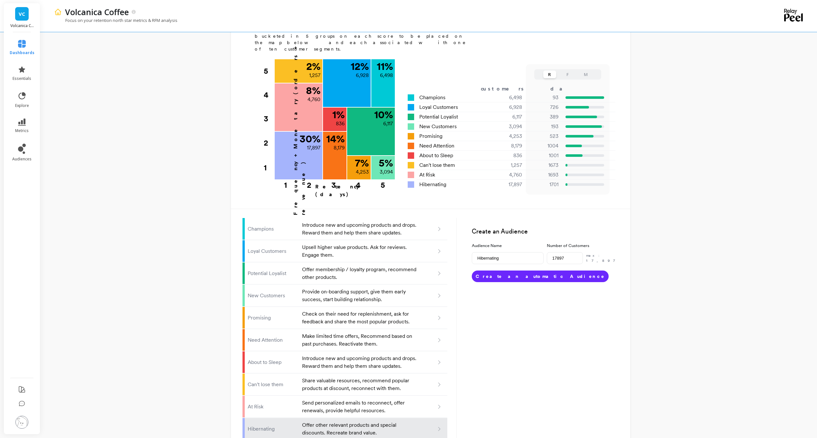
click at [499, 271] on button "Create an automatic Audience" at bounding box center [540, 277] width 137 height 12
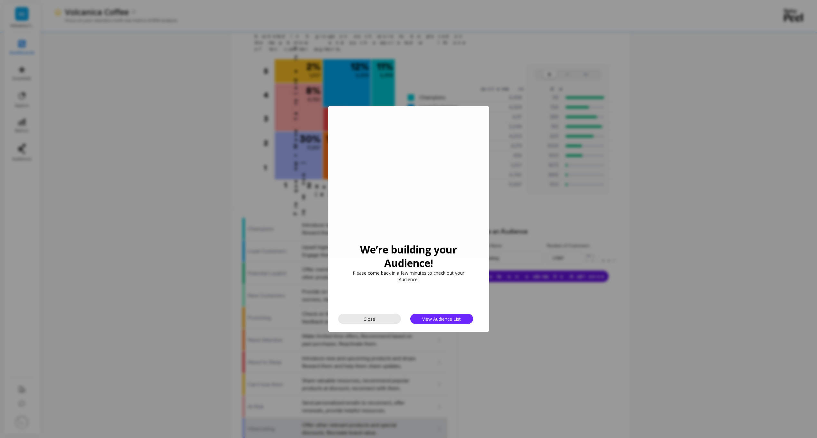
click at [342, 321] on button "Close" at bounding box center [369, 319] width 63 height 10
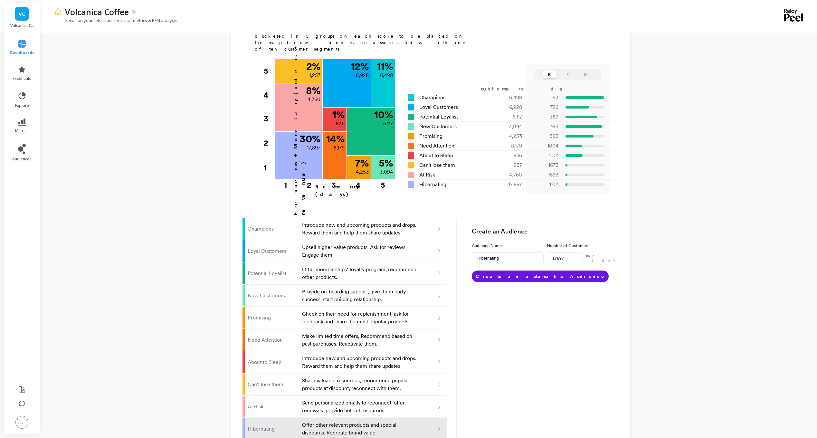
type input "Champions"
type input "6498"
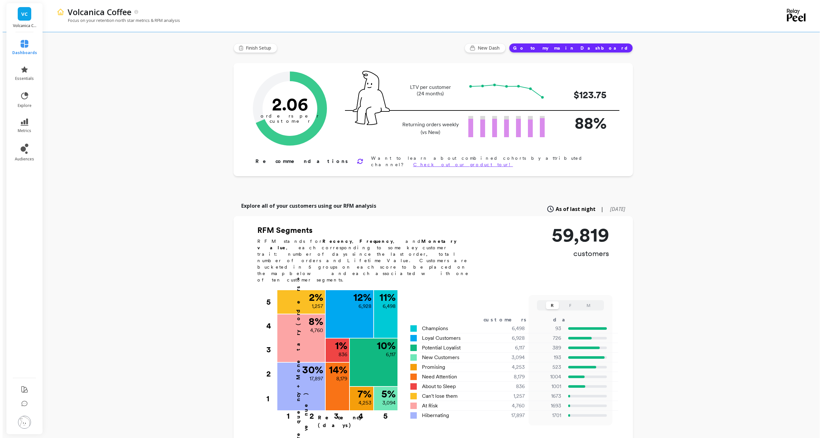
scroll to position [0, 0]
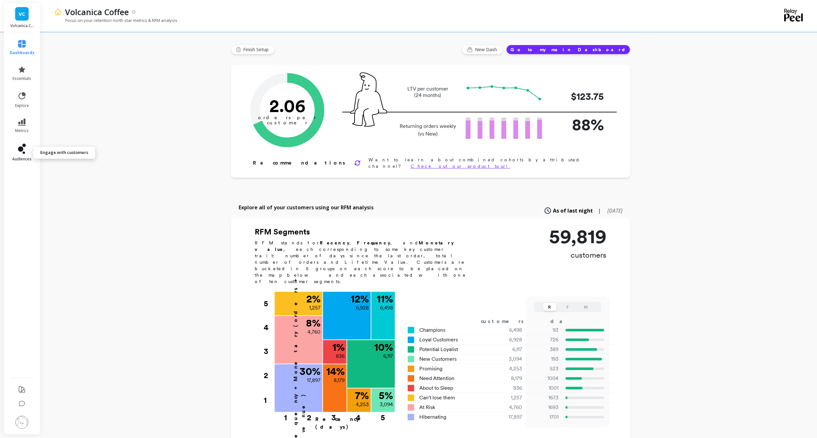
click at [22, 156] on link "audiences" at bounding box center [22, 153] width 25 height 18
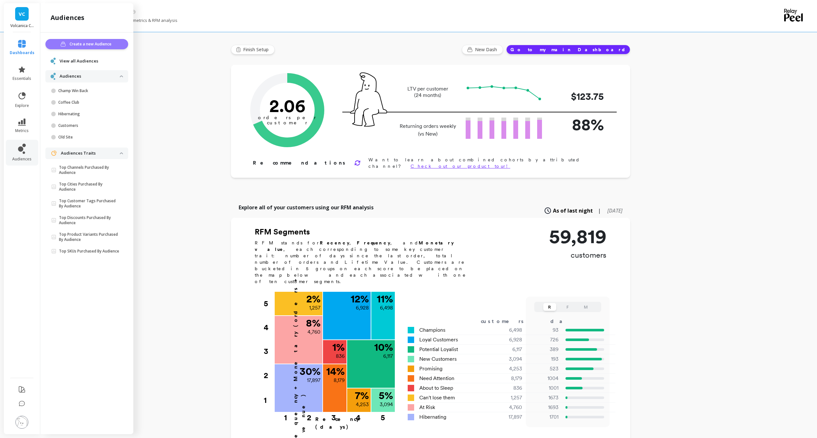
click at [95, 45] on span "Create a new Audience" at bounding box center [92, 44] width 44 height 6
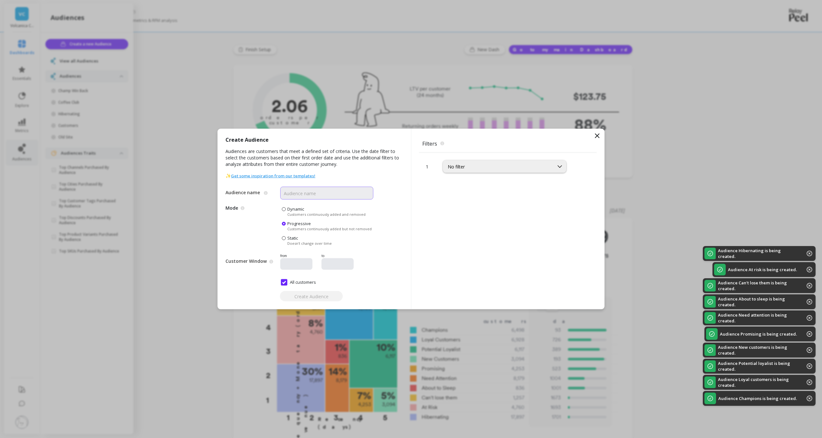
click at [304, 198] on input "Audience name" at bounding box center [326, 193] width 93 height 13
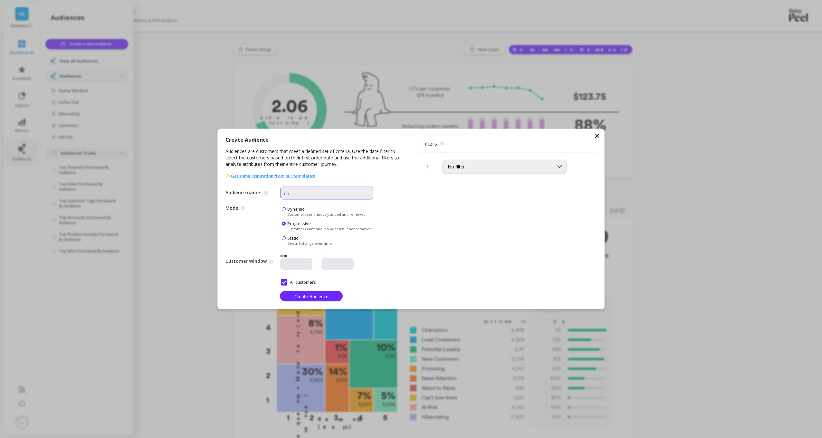
type input "o"
type input "High Value one-time"
click at [448, 165] on div "No filter" at bounding box center [498, 167] width 101 height 6
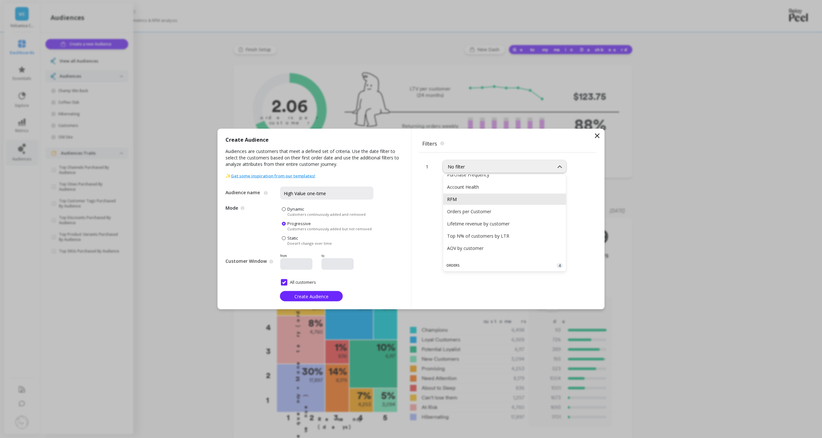
click at [478, 199] on div "RFM" at bounding box center [504, 199] width 115 height 6
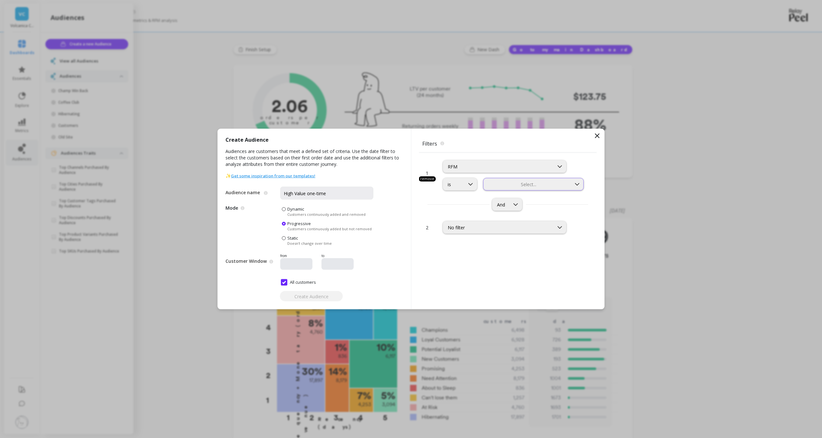
click at [492, 185] on div at bounding box center [527, 184] width 86 height 6
click at [499, 201] on div "Champions" at bounding box center [533, 200] width 92 height 6
click at [459, 231] on div "No filter" at bounding box center [498, 227] width 110 height 7
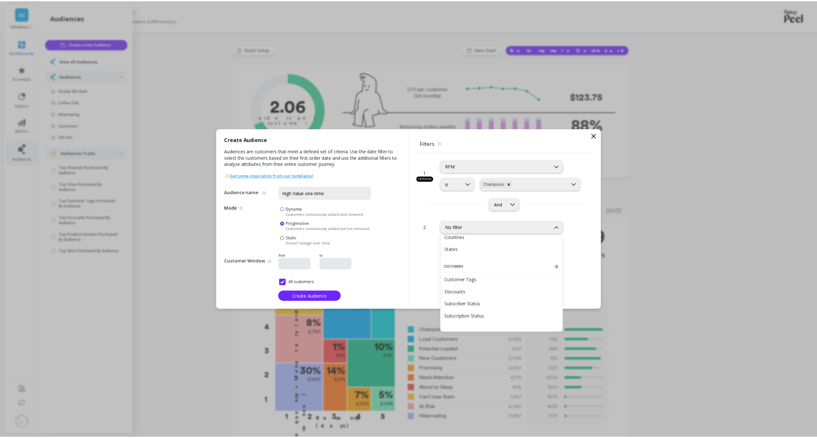
scroll to position [290, 0]
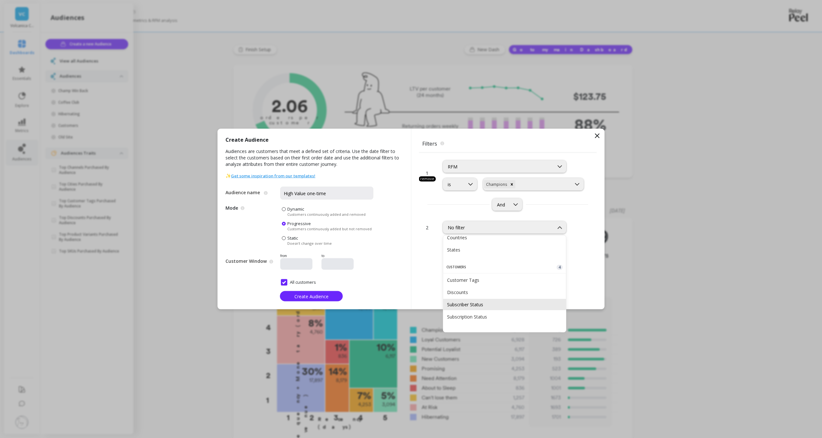
click at [483, 303] on div "Subscriber Status" at bounding box center [504, 304] width 115 height 6
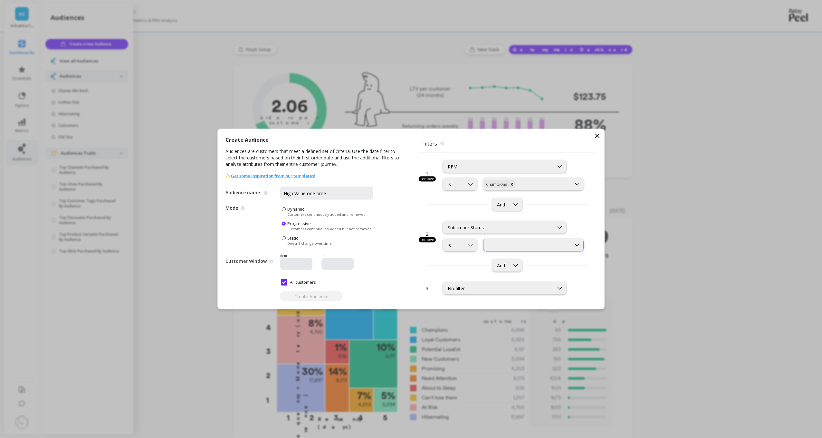
click at [489, 249] on div at bounding box center [527, 245] width 88 height 7
click at [493, 295] on div "Non-Subscribers" at bounding box center [533, 298] width 92 height 6
click at [301, 297] on span "Create Audience" at bounding box center [311, 296] width 34 height 6
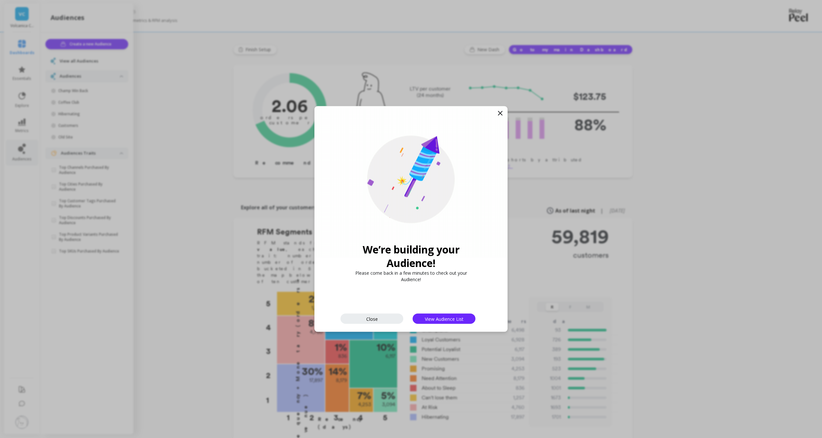
click at [501, 115] on icon at bounding box center [500, 114] width 8 height 8
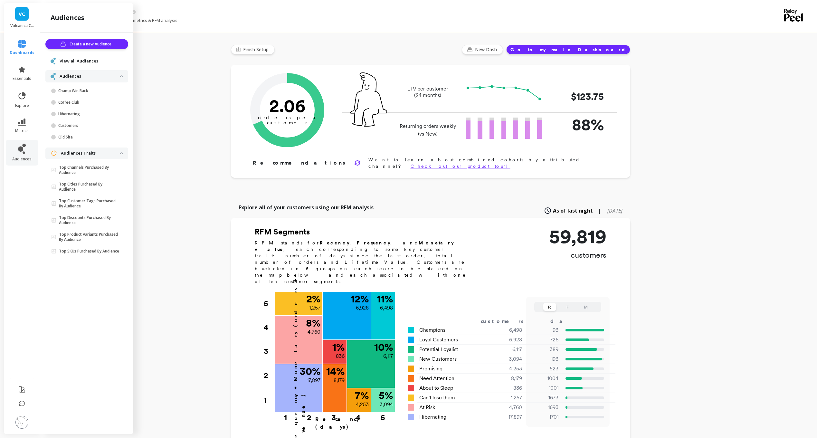
click at [96, 61] on span "View all Audiences" at bounding box center [79, 61] width 39 height 6
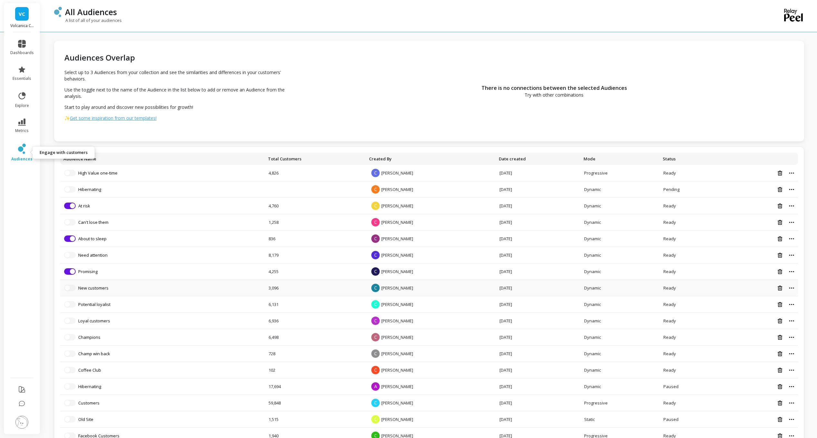
click at [24, 147] on icon at bounding box center [22, 149] width 8 height 10
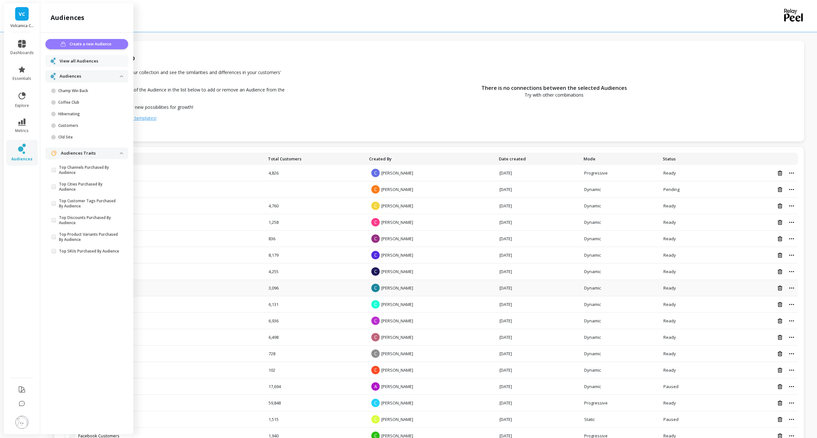
click at [93, 46] on span "Create a new Audience" at bounding box center [92, 44] width 44 height 6
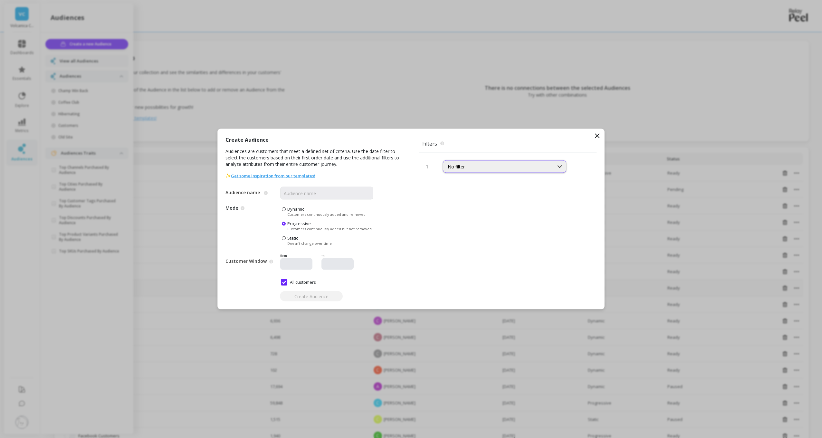
click at [468, 167] on div "No filter" at bounding box center [498, 167] width 101 height 6
click at [471, 215] on div "UTM Source" at bounding box center [504, 218] width 115 height 6
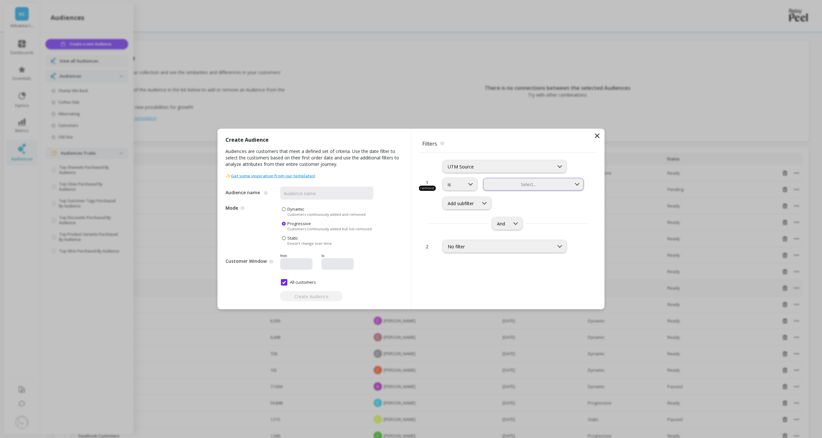
click at [506, 186] on div at bounding box center [527, 184] width 86 height 6
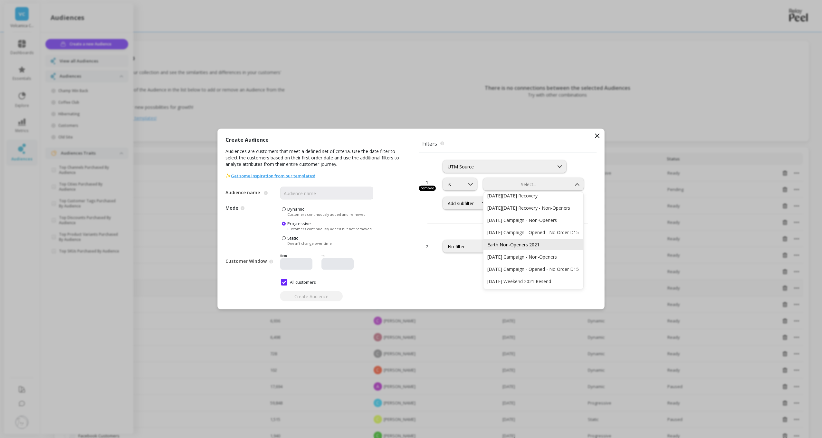
scroll to position [1192, 0]
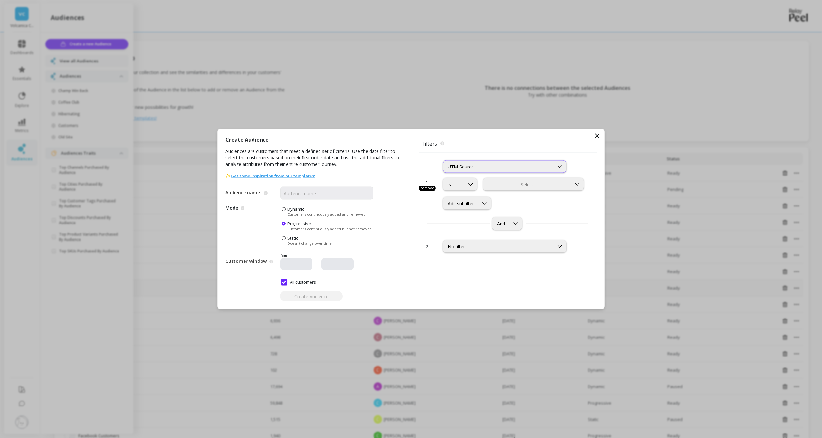
click at [492, 167] on div "UTM Source" at bounding box center [498, 167] width 101 height 6
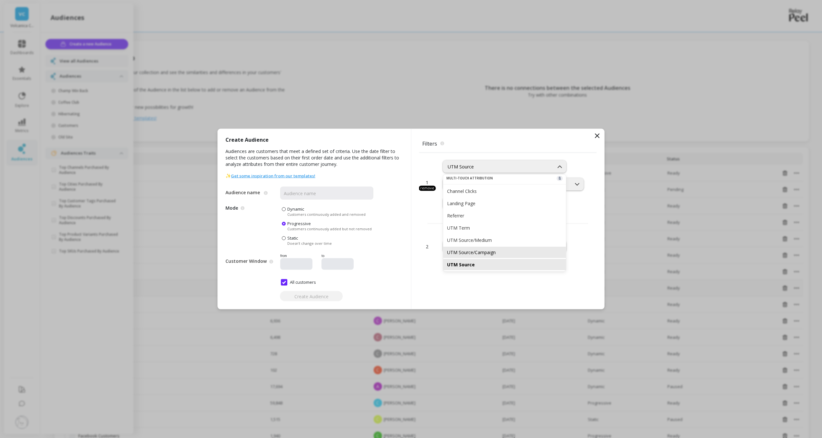
scroll to position [484, 0]
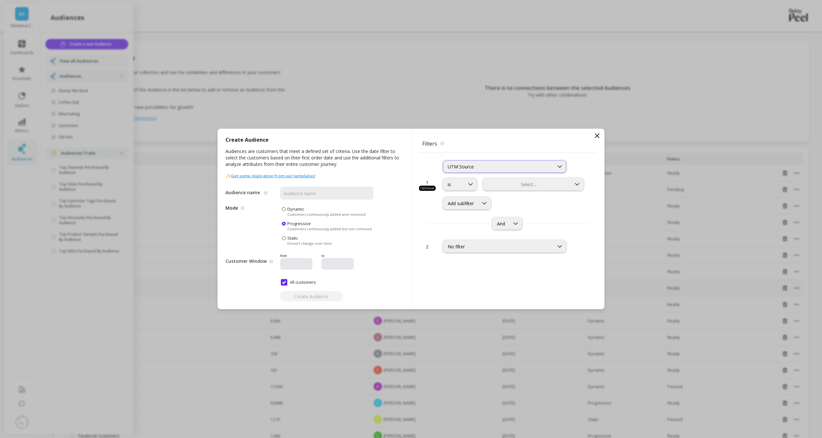
click at [479, 165] on div "UTM Source" at bounding box center [498, 167] width 101 height 6
type input "chan"
click at [470, 196] on div "Channel Clicks" at bounding box center [504, 197] width 115 height 6
drag, startPoint x: 549, startPoint y: 177, endPoint x: 536, endPoint y: 185, distance: 15.7
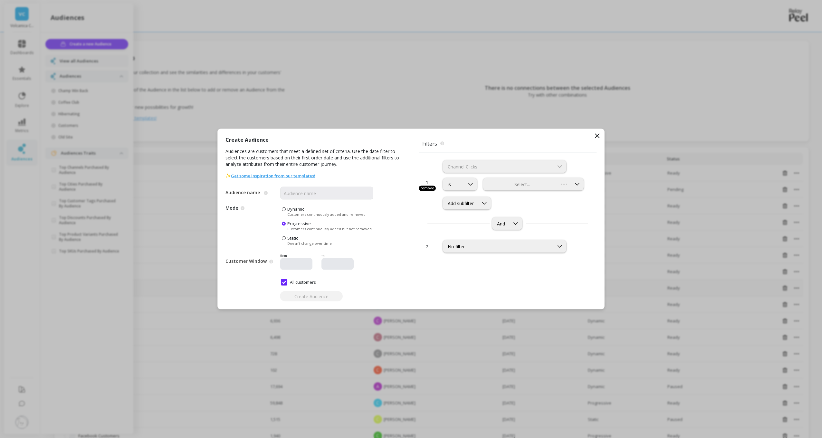
click at [547, 178] on div "Channel Clicks is Select... Add subfilter" at bounding box center [514, 181] width 142 height 57
click at [536, 185] on div "Select..." at bounding box center [533, 184] width 100 height 13
click at [539, 186] on div at bounding box center [527, 184] width 86 height 6
click at [513, 237] on div "Facebook Paid" at bounding box center [533, 240] width 92 height 6
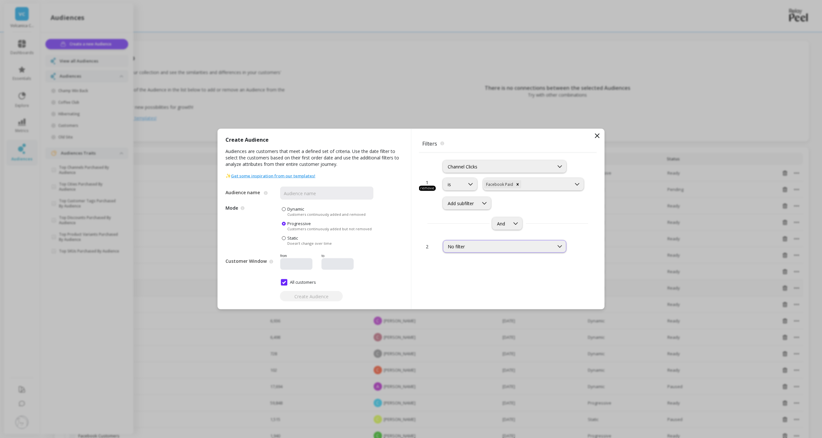
click at [490, 244] on div "No filter" at bounding box center [498, 246] width 101 height 6
type input "channel"
click at [470, 275] on div "Channel Clicks" at bounding box center [504, 277] width 115 height 6
click at [487, 266] on input "text" at bounding box center [487, 264] width 1 height 6
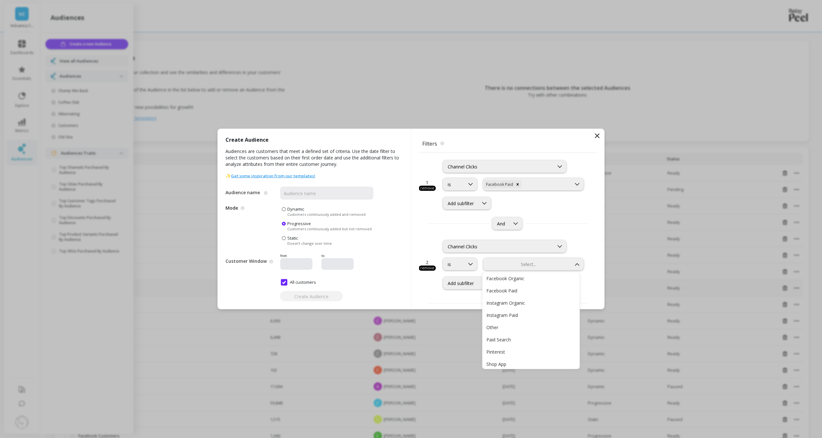
scroll to position [97, 0]
click at [529, 281] on div "Facebook Organic" at bounding box center [530, 277] width 97 height 11
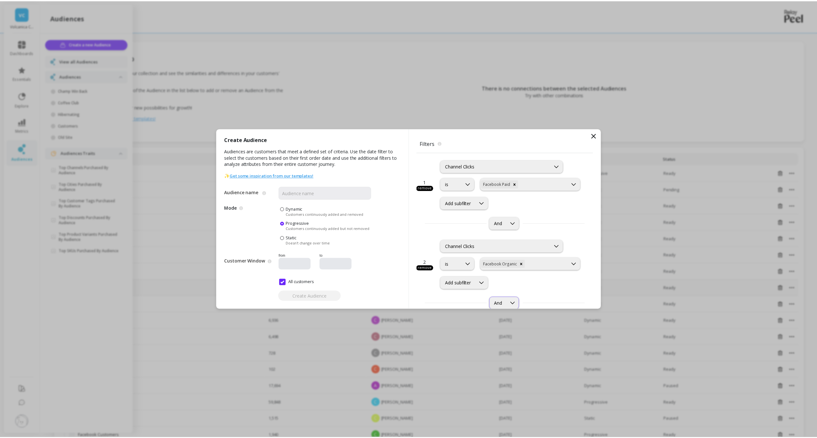
scroll to position [33, 0]
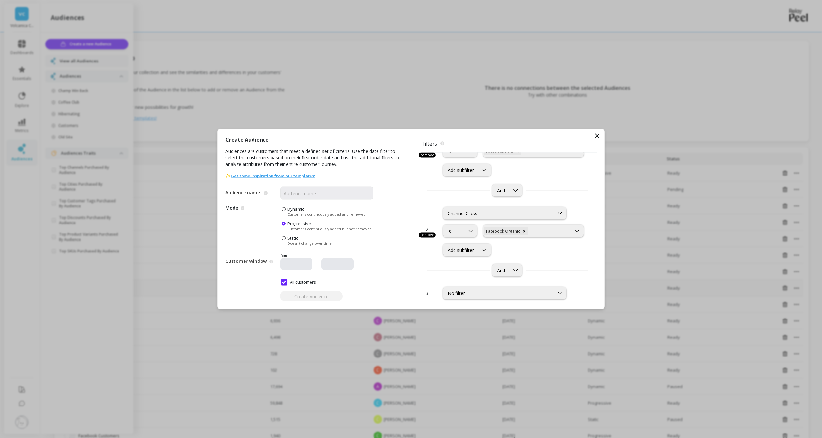
click at [290, 259] on div at bounding box center [296, 264] width 32 height 12
click at [316, 192] on input "Audience name" at bounding box center [326, 193] width 93 height 13
drag, startPoint x: 342, startPoint y: 192, endPoint x: 326, endPoint y: 191, distance: 16.1
click at [326, 191] on input "Facebook Customers" at bounding box center [326, 193] width 93 height 13
type input "Facebook Customer"
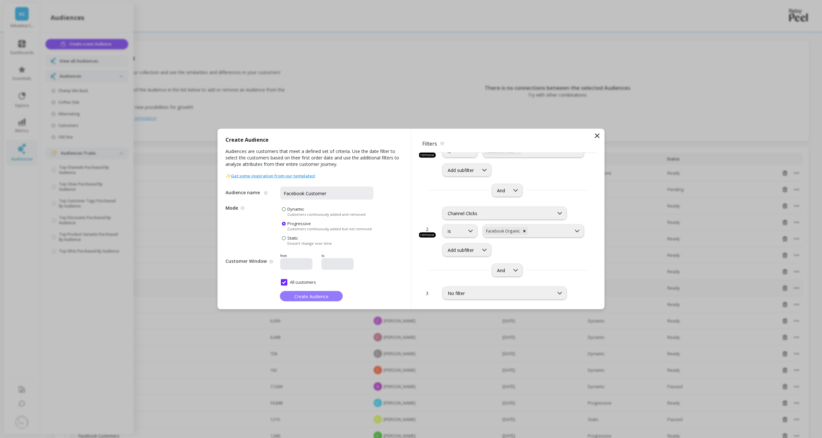
click at [325, 297] on span "Create Audience" at bounding box center [311, 296] width 34 height 6
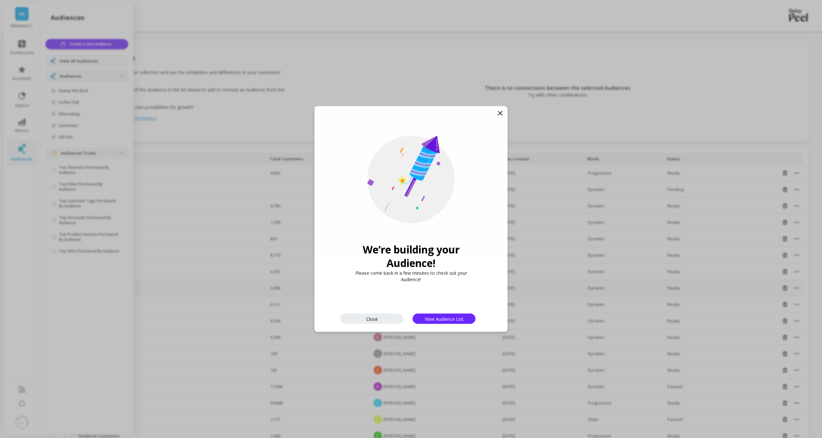
click at [499, 111] on icon at bounding box center [500, 114] width 8 height 8
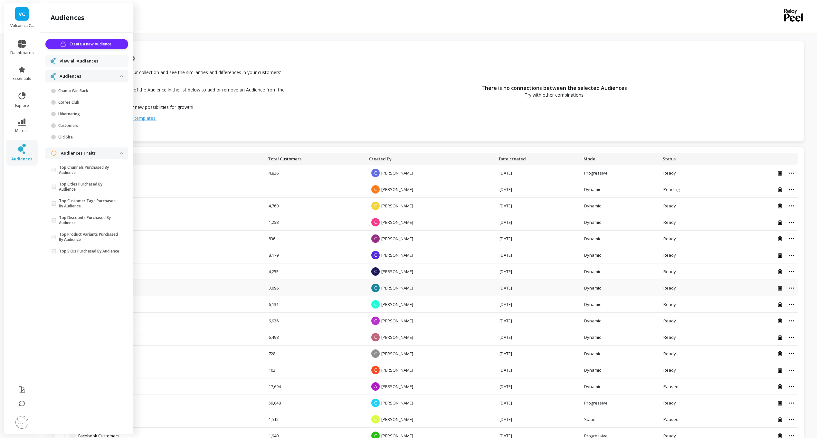
click at [390, 126] on div "There is no connections between the selected Audiences Try with other combinati…" at bounding box center [554, 91] width 500 height 100
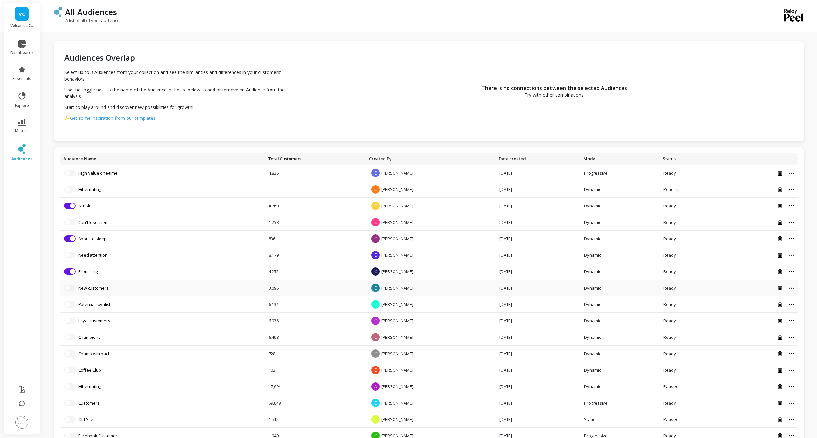
click at [86, 174] on link "High Value one-time" at bounding box center [97, 173] width 39 height 6
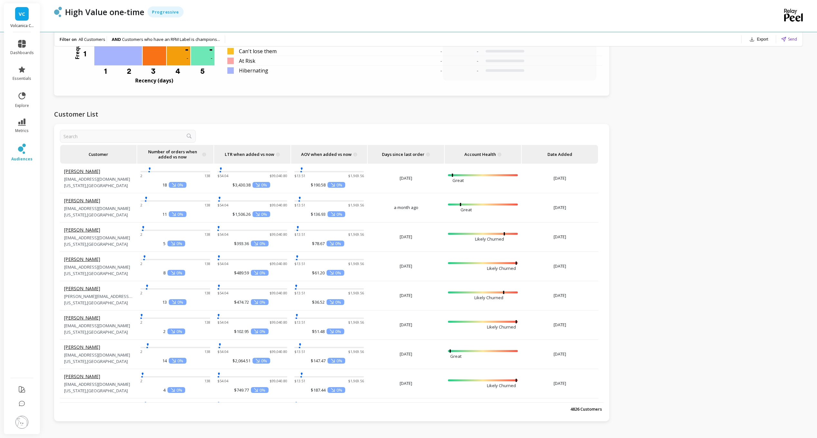
scroll to position [638, 0]
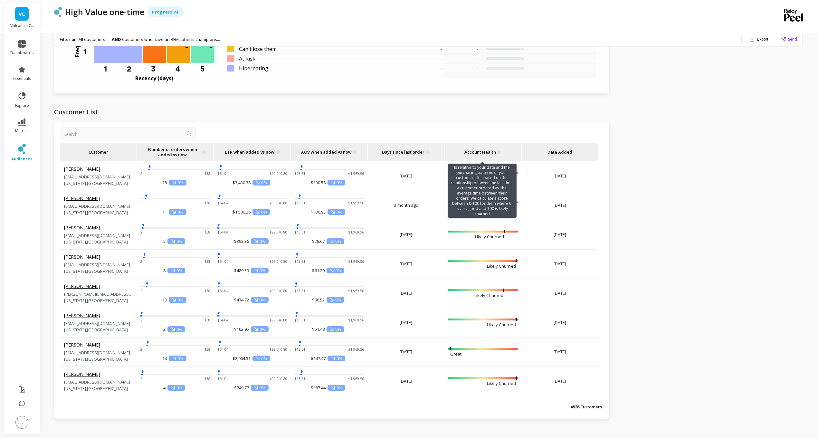
click at [500, 152] on icon at bounding box center [500, 152] width 4 height 4
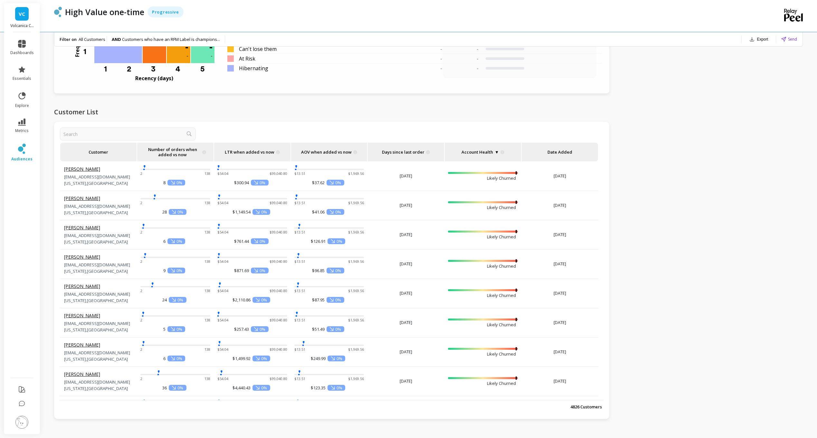
click at [500, 150] on p "Account Health ▼" at bounding box center [483, 152] width 70 height 19
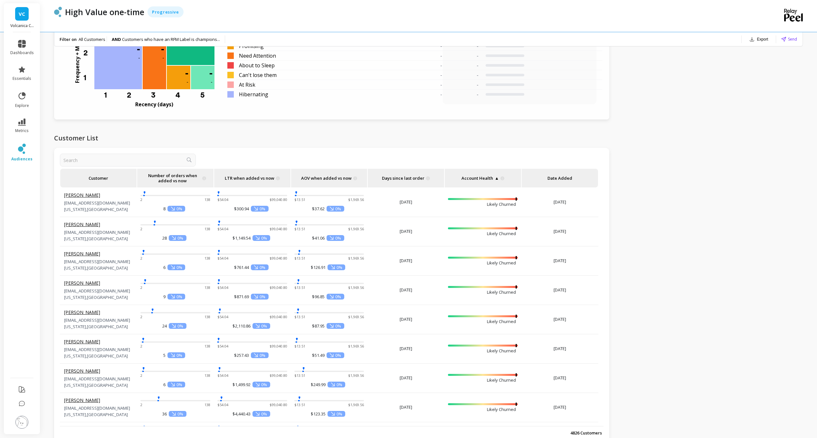
scroll to position [129, 0]
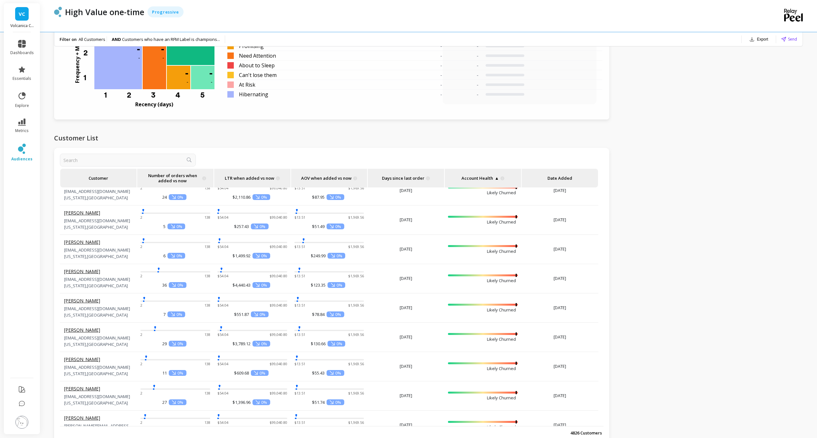
click at [496, 179] on p "Account Health ▲" at bounding box center [483, 178] width 70 height 19
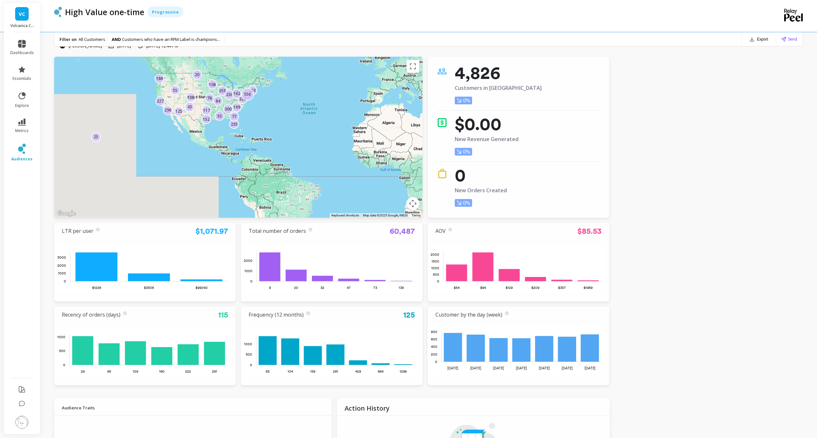
scroll to position [0, 0]
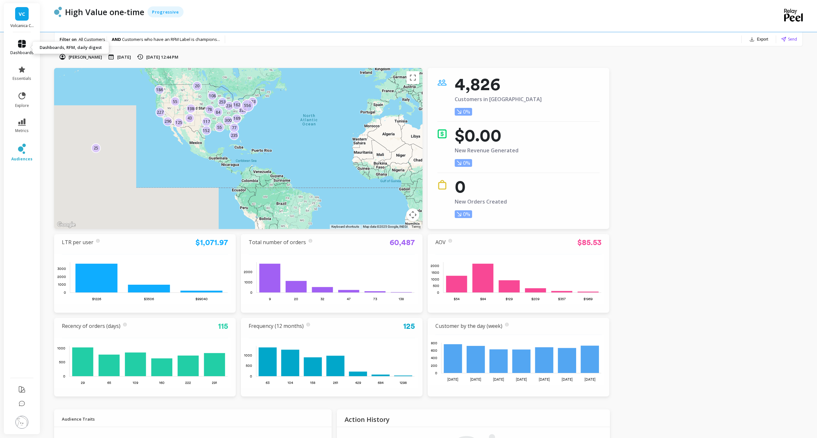
click at [29, 52] on span "dashboards" at bounding box center [22, 52] width 24 height 5
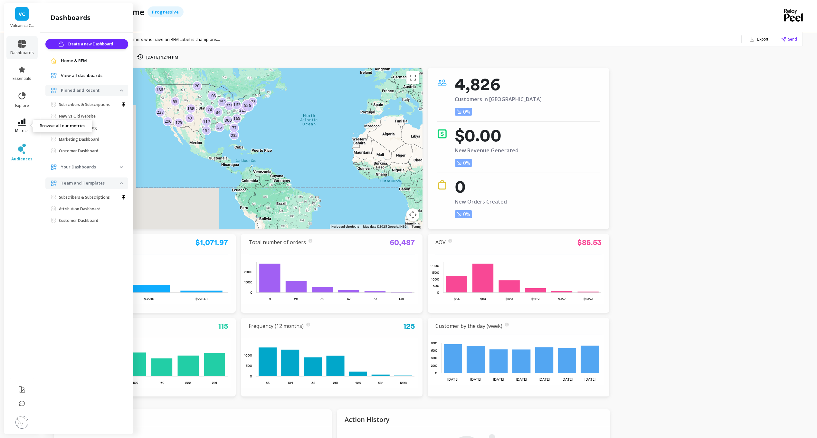
click at [20, 126] on link "metrics" at bounding box center [22, 126] width 24 height 15
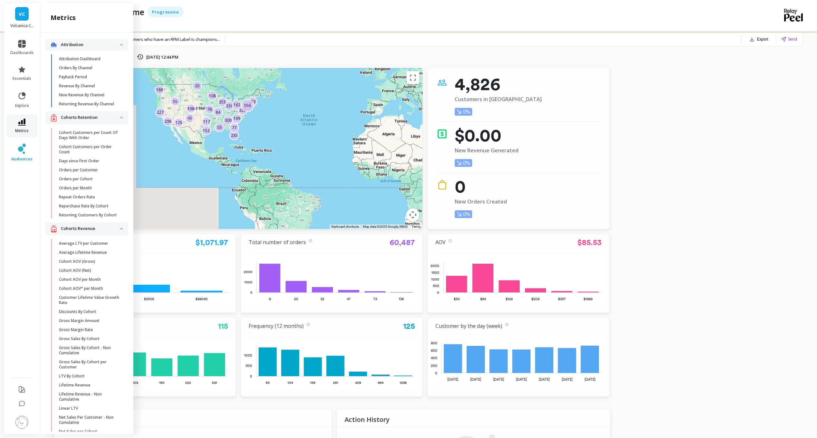
scroll to position [2061, 0]
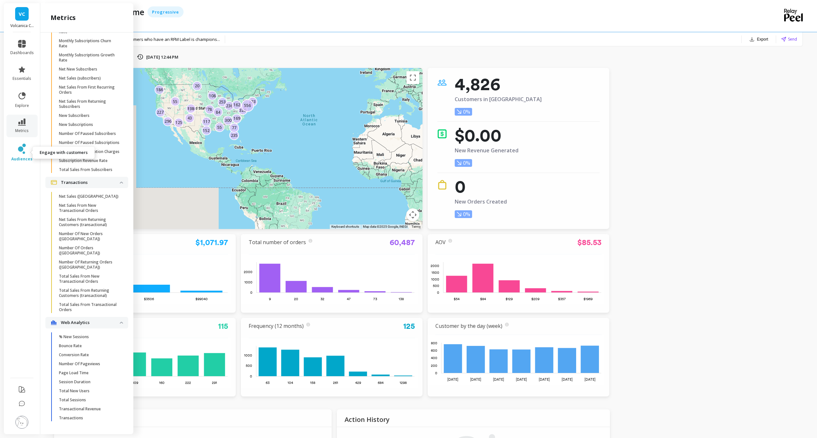
click at [24, 149] on icon at bounding box center [22, 149] width 8 height 10
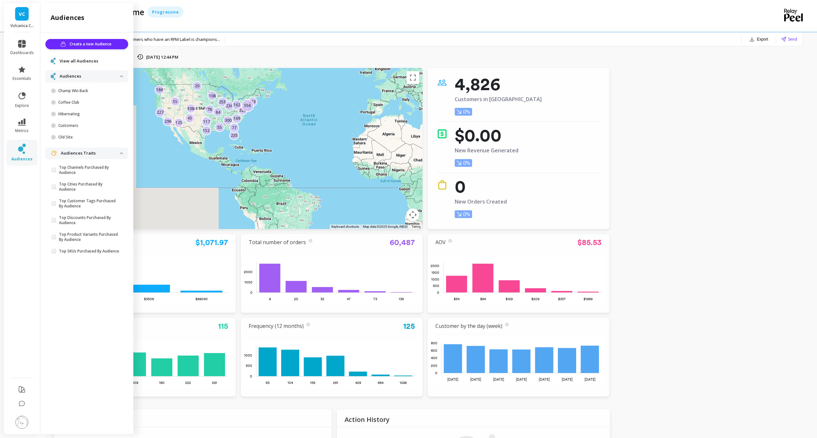
drag, startPoint x: 86, startPoint y: 62, endPoint x: 90, endPoint y: 68, distance: 7.1
click at [86, 61] on span "View all Audiences" at bounding box center [79, 61] width 39 height 6
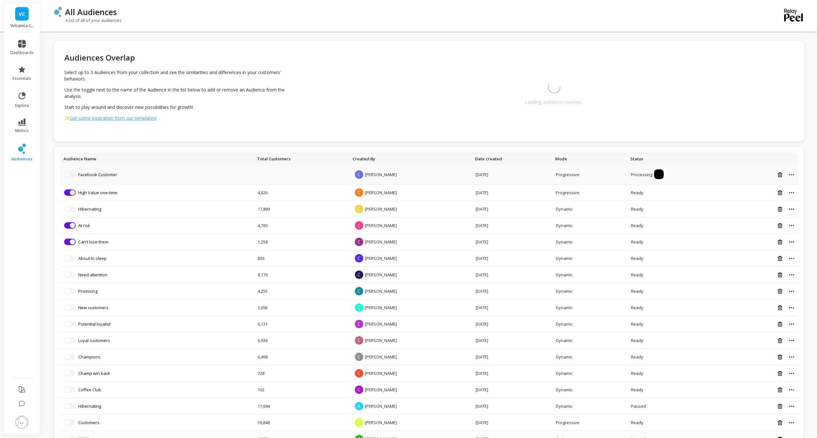
click at [110, 169] on td "Facebook Customer" at bounding box center [157, 175] width 194 height 20
click at [101, 175] on link "Facebook Customer" at bounding box center [97, 175] width 39 height 6
click at [70, 228] on button "button" at bounding box center [70, 225] width 12 height 6
click at [68, 204] on td "Remove from visualization Hibernating" at bounding box center [157, 209] width 194 height 16
click at [67, 208] on button "button" at bounding box center [70, 209] width 12 height 6
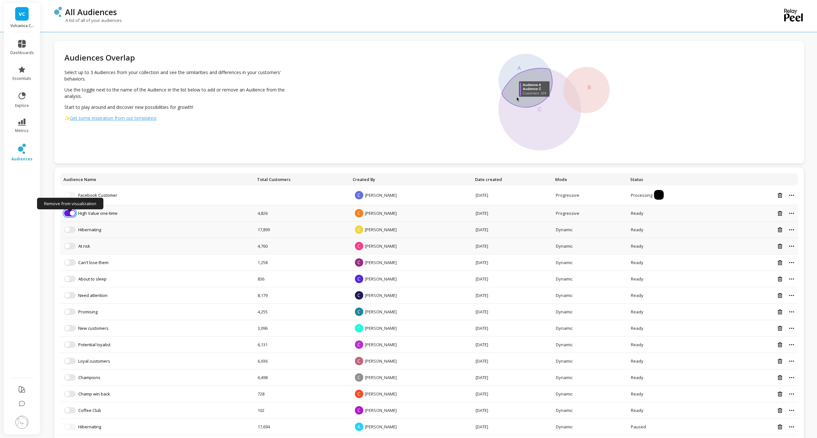
click at [71, 213] on span "button" at bounding box center [72, 213] width 5 height 5
click at [426, 113] on div at bounding box center [554, 102] width 500 height 122
click at [614, 78] on div at bounding box center [554, 102] width 500 height 122
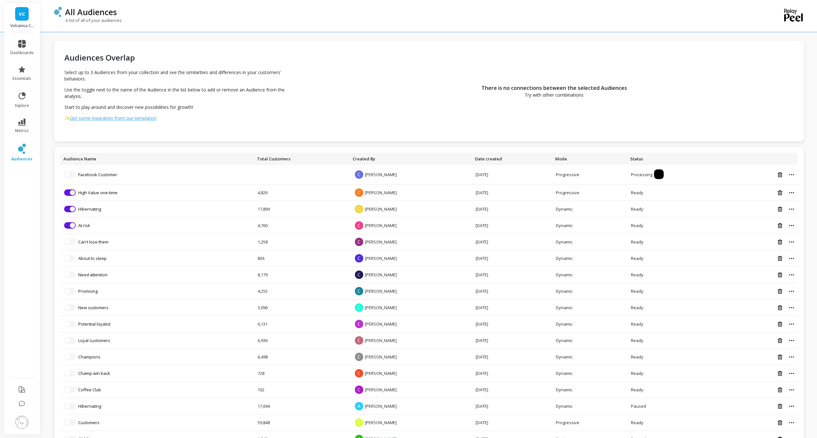
click at [114, 177] on link "Facebook Customer" at bounding box center [97, 175] width 39 height 6
click at [115, 175] on link "Facebook Customer" at bounding box center [97, 175] width 39 height 6
click at [102, 176] on link "Facebook Customer" at bounding box center [97, 175] width 39 height 6
click at [110, 175] on link "Facebook Customer" at bounding box center [97, 175] width 39 height 6
click at [109, 175] on link "Facebook Customer" at bounding box center [97, 175] width 39 height 6
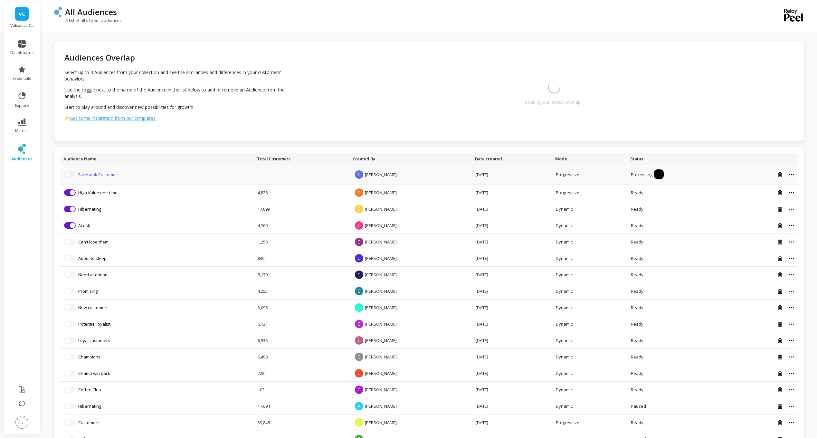
click at [109, 176] on link "Facebook Customer" at bounding box center [97, 175] width 39 height 6
click at [107, 177] on link "Facebook Customer" at bounding box center [97, 175] width 39 height 6
click at [112, 178] on td "Facebook Customer" at bounding box center [157, 175] width 194 height 20
click at [74, 194] on span "button" at bounding box center [72, 192] width 5 height 5
click at [68, 210] on button "button" at bounding box center [70, 209] width 12 height 6
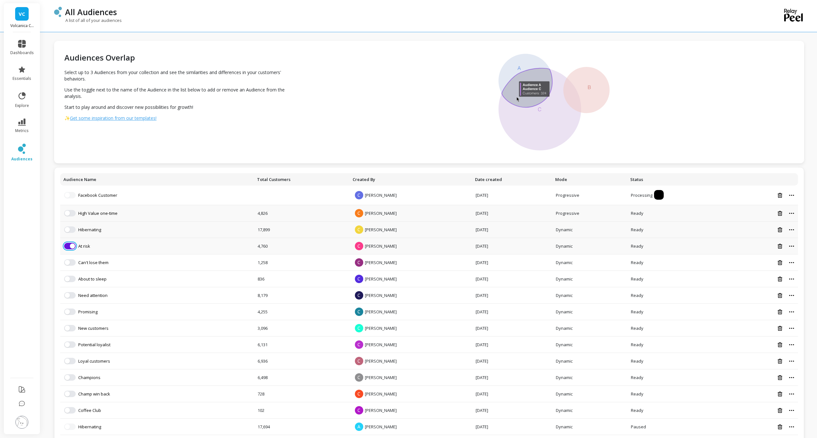
click at [72, 245] on span "button" at bounding box center [72, 245] width 5 height 5
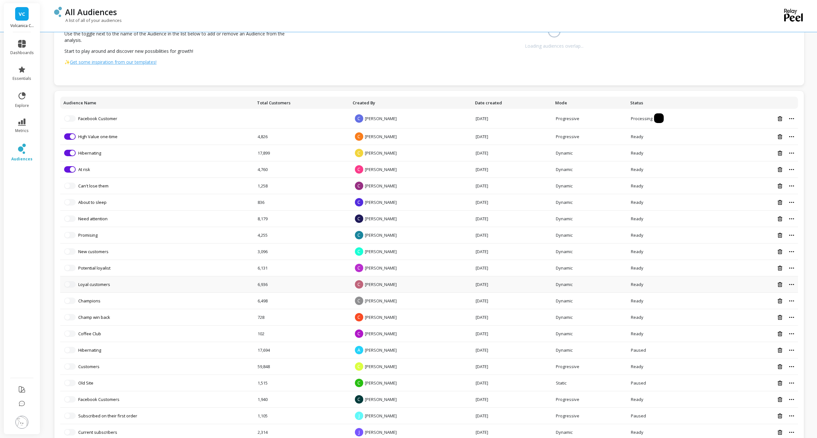
scroll to position [122, 0]
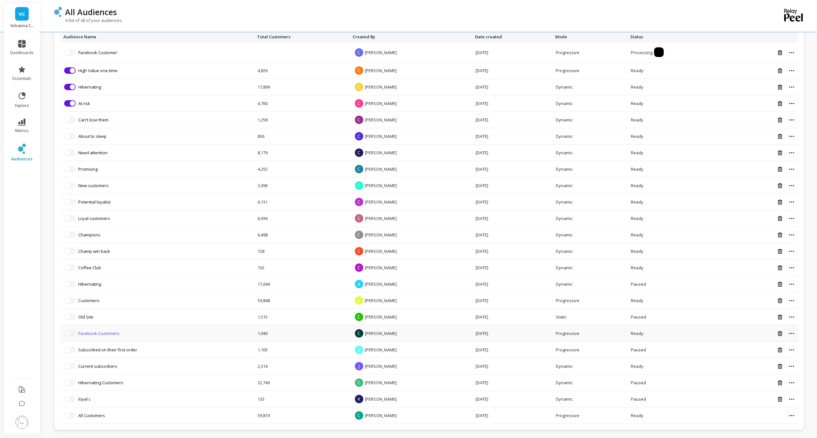
click at [107, 334] on link "Facebook Customers" at bounding box center [98, 333] width 41 height 6
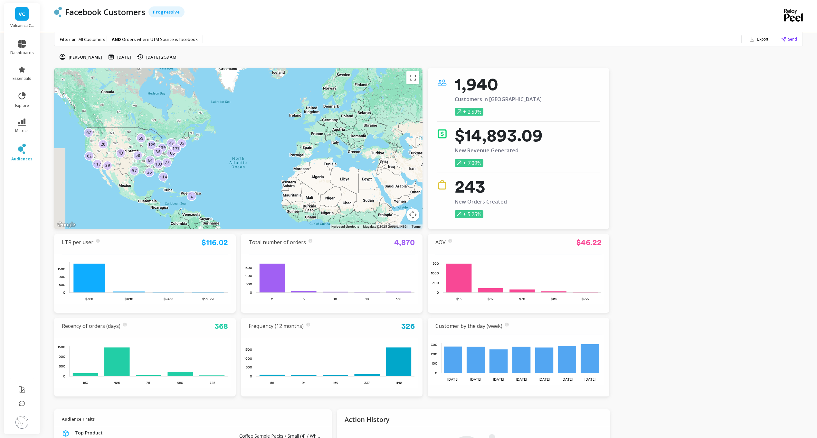
click at [91, 38] on span "All Customers" at bounding box center [92, 39] width 27 height 6
click at [140, 41] on span "Orders where UTM Source is facebook" at bounding box center [160, 39] width 76 height 6
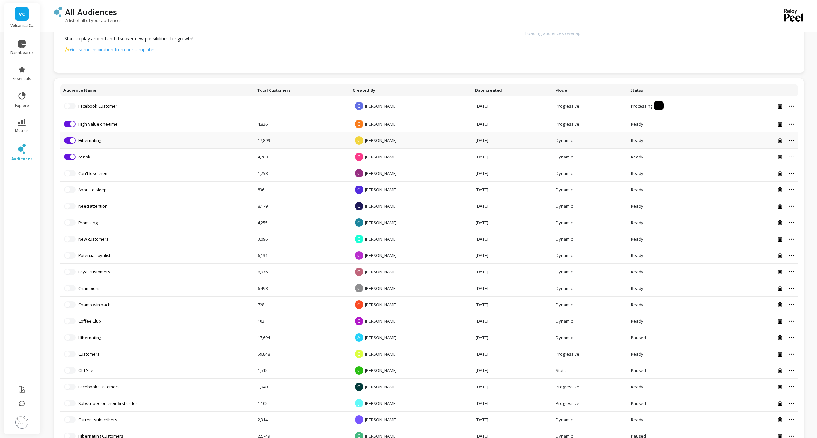
scroll to position [37, 0]
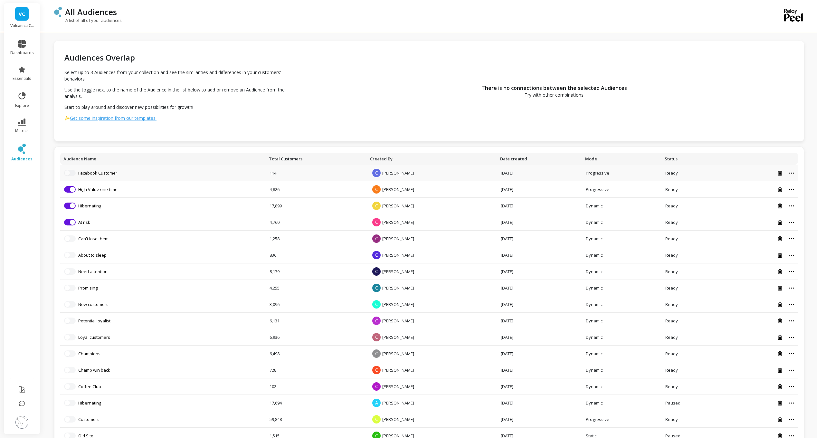
click at [106, 177] on td "Select up to 3 audiences Facebook Customer" at bounding box center [162, 173] width 205 height 16
click at [111, 173] on link "Facebook Customer" at bounding box center [97, 173] width 39 height 6
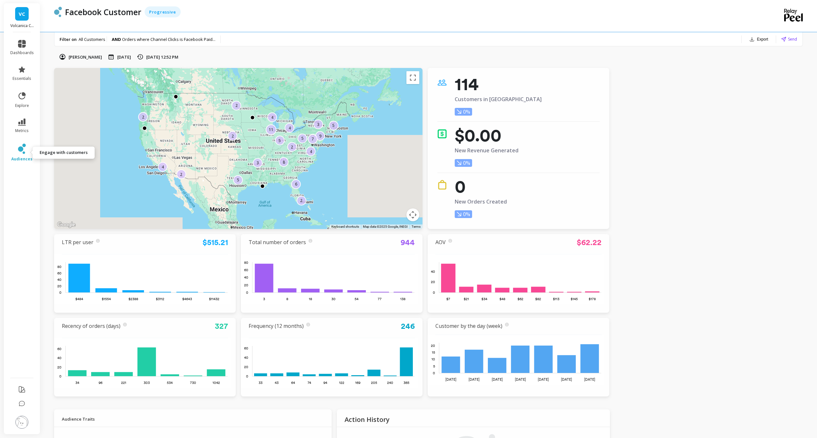
click at [30, 152] on link "audiences" at bounding box center [22, 153] width 24 height 18
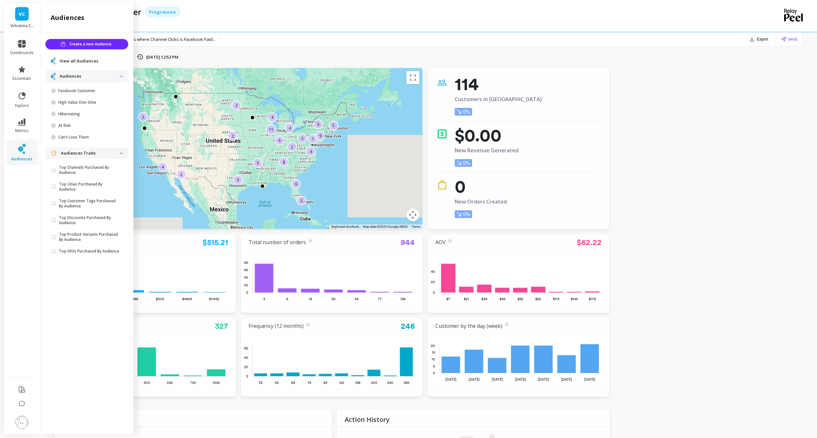
click at [88, 76] on p "Audiences" at bounding box center [90, 76] width 60 height 6
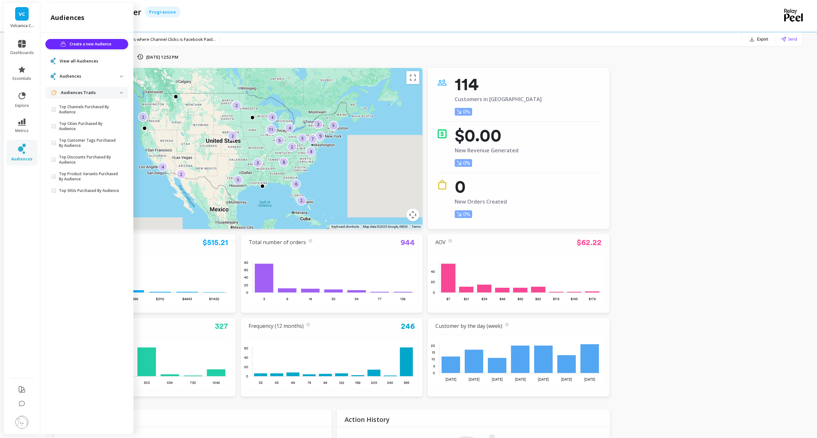
click at [78, 61] on span "View all Audiences" at bounding box center [79, 61] width 39 height 6
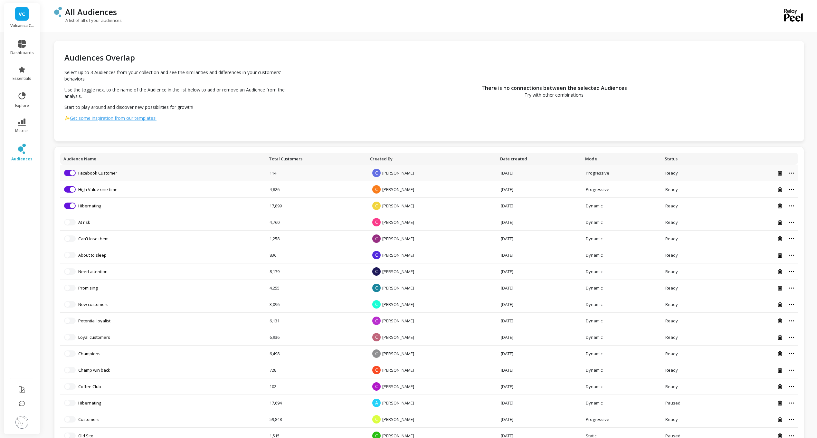
drag, startPoint x: 778, startPoint y: 180, endPoint x: 780, endPoint y: 176, distance: 4.6
click at [779, 177] on td at bounding box center [759, 173] width 79 height 16
click at [781, 176] on td at bounding box center [759, 173] width 79 height 16
click at [781, 173] on icon at bounding box center [780, 173] width 5 height 5
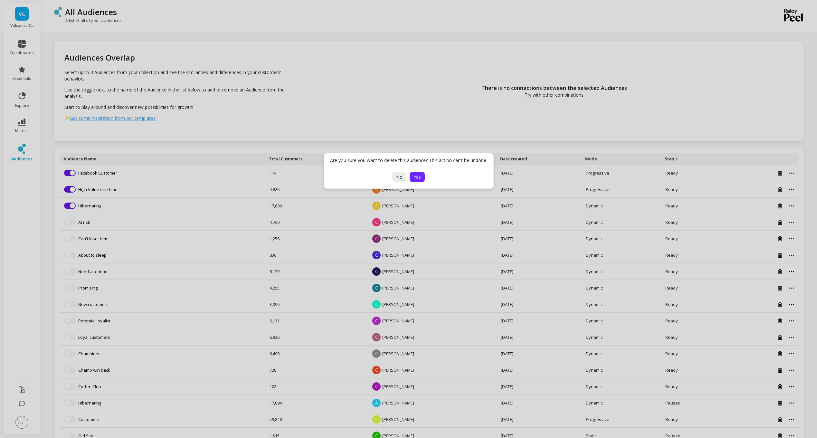
click at [417, 180] on button "Yes" at bounding box center [417, 177] width 15 height 10
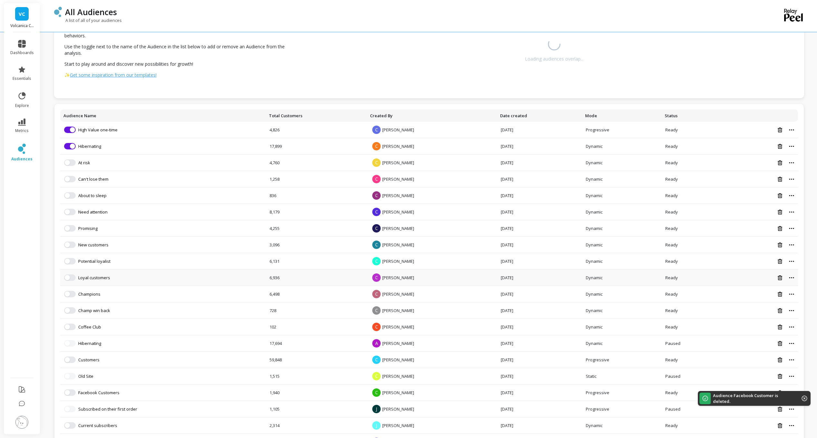
scroll to position [102, 0]
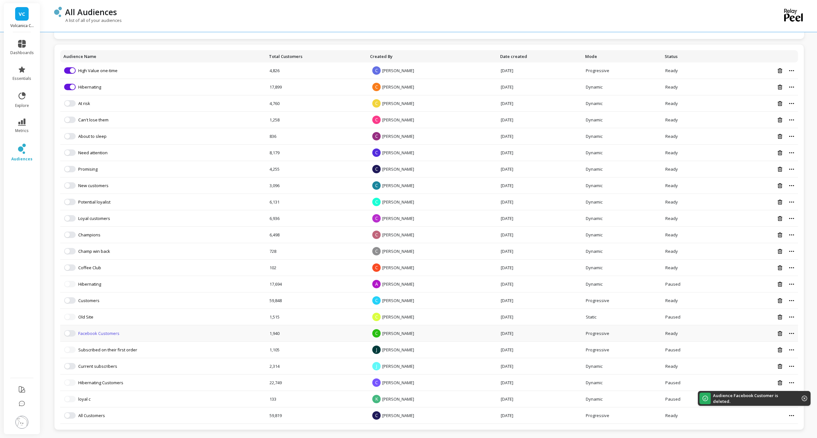
click at [114, 332] on link "Facebook Customers" at bounding box center [98, 333] width 41 height 6
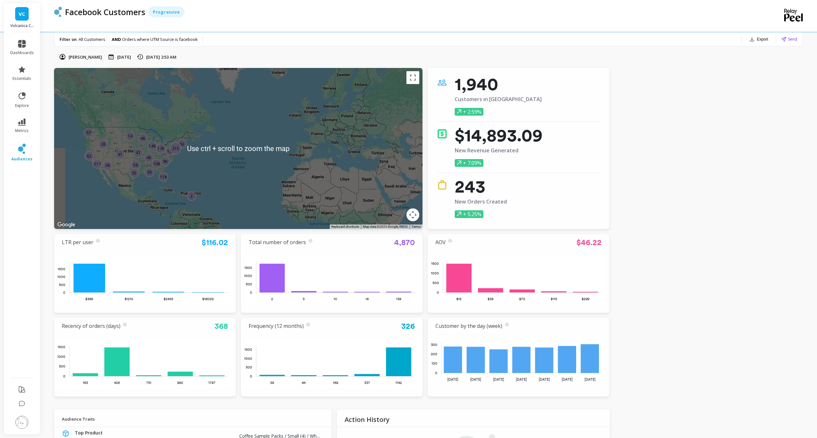
click at [165, 166] on div "96" at bounding box center [165, 162] width 10 height 10
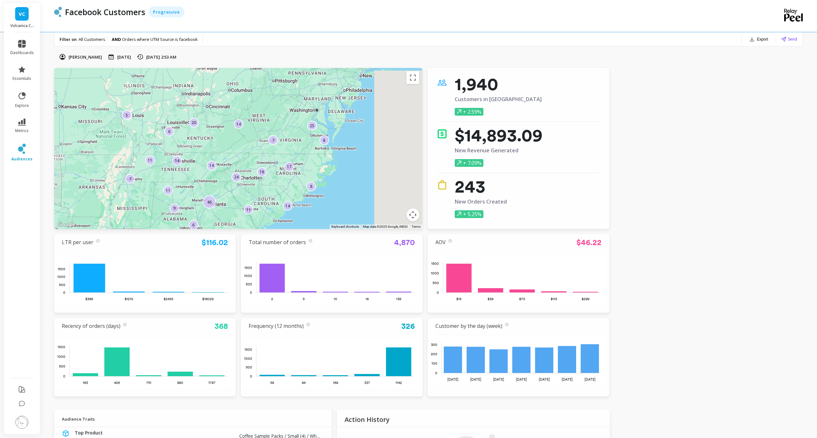
drag, startPoint x: 194, startPoint y: 192, endPoint x: 257, endPoint y: 236, distance: 77.4
click at [257, 236] on div "← Move left → Move right ↑ Move up ↓ Move down + Zoom in - Zoom out Home Jump l…" at bounding box center [331, 232] width 555 height 329
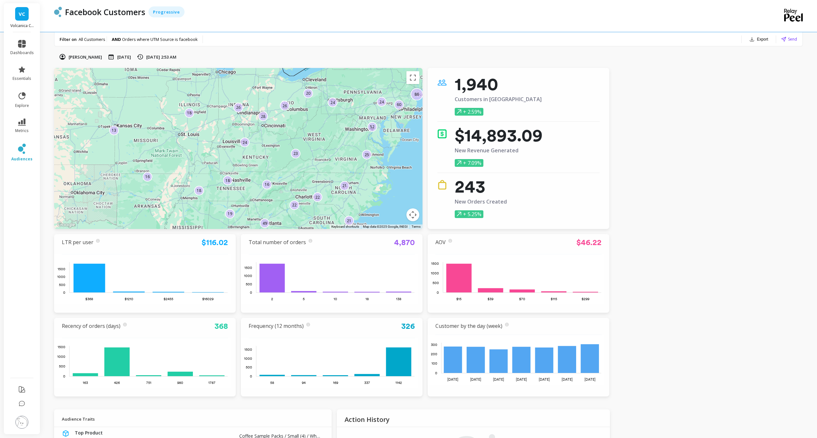
drag, startPoint x: 184, startPoint y: 161, endPoint x: 241, endPoint y: 180, distance: 60.1
click at [241, 180] on div "18 24 52 26 18 25 86 22 18 13 21 60 22 23 28 16 24 20 16 19 3 49 24 26 21" at bounding box center [238, 148] width 368 height 161
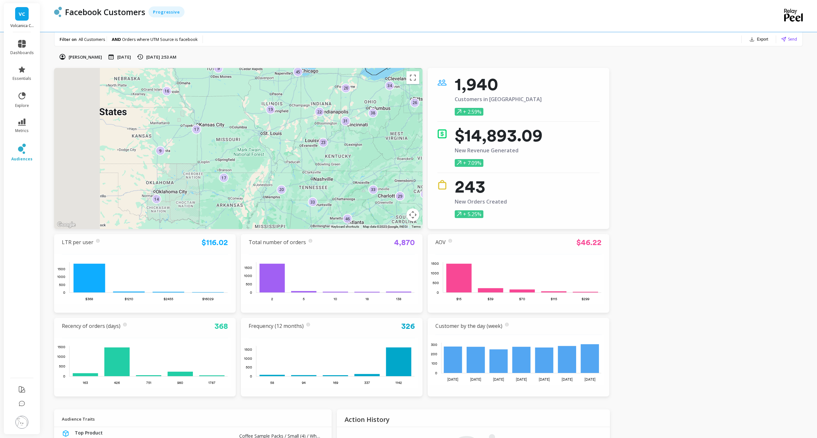
drag, startPoint x: 297, startPoint y: 165, endPoint x: 396, endPoint y: 164, distance: 99.2
click at [396, 164] on div "27 46 26 14 20 23 9 35 19 33 29 26 16 17 9 81 34 91 38 33 31 22 66 45 17" at bounding box center [733, 380] width 825 height 464
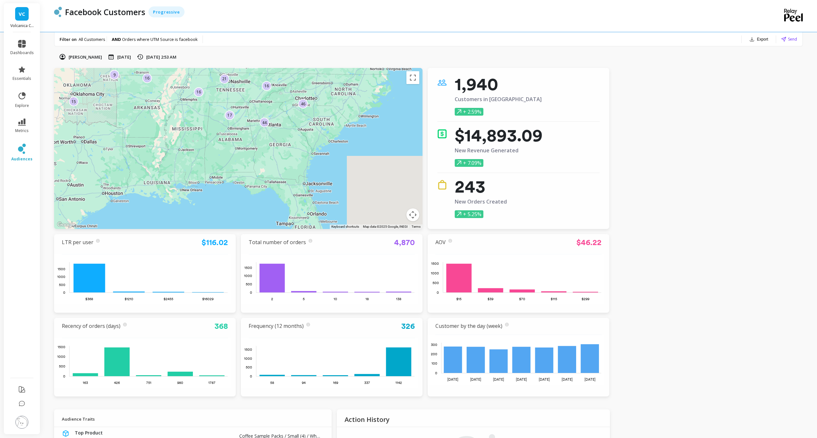
drag, startPoint x: 237, startPoint y: 209, endPoint x: 139, endPoint y: 111, distance: 138.5
click at [139, 111] on div "21 7 27 4 38 19 9 4 15 16 25 20 20 10 16 34 7 16 12 17 31 22 22 46 44" at bounding box center [238, 148] width 368 height 161
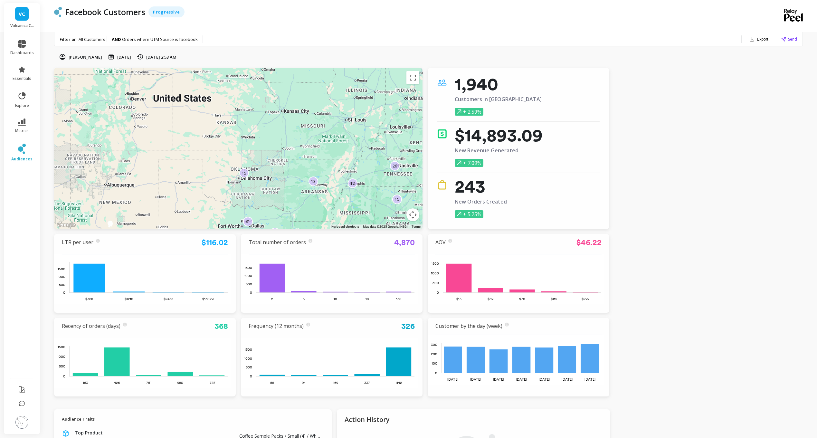
drag, startPoint x: 141, startPoint y: 113, endPoint x: 309, endPoint y: 197, distance: 187.4
click at [309, 197] on div "26 9 15 19 8 12 14 8 31 14 20 27 17 22 9 13 14 16 12 19 23 3 49 16 17" at bounding box center [238, 148] width 368 height 161
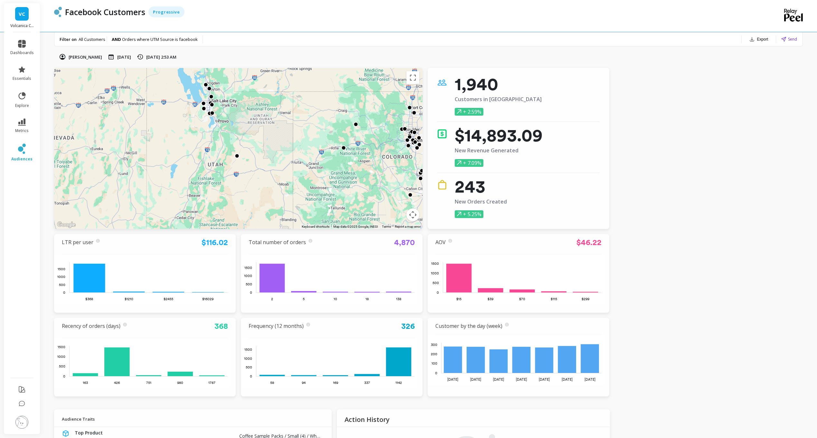
drag, startPoint x: 167, startPoint y: 180, endPoint x: 256, endPoint y: 184, distance: 88.7
click at [256, 184] on div at bounding box center [238, 148] width 368 height 161
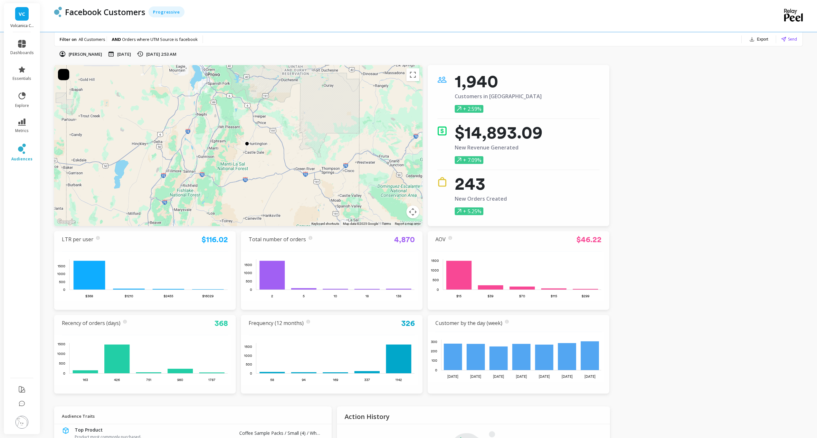
scroll to position [20, 0]
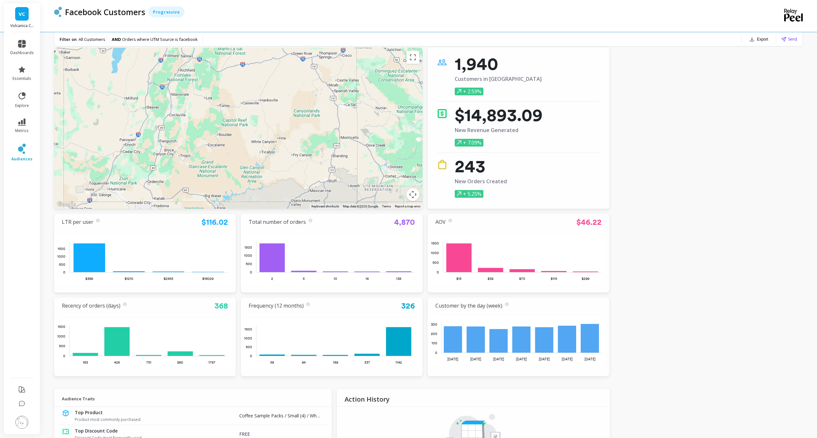
drag, startPoint x: 217, startPoint y: 159, endPoint x: 215, endPoint y: 60, distance: 98.6
click at [215, 60] on div at bounding box center [238, 128] width 368 height 161
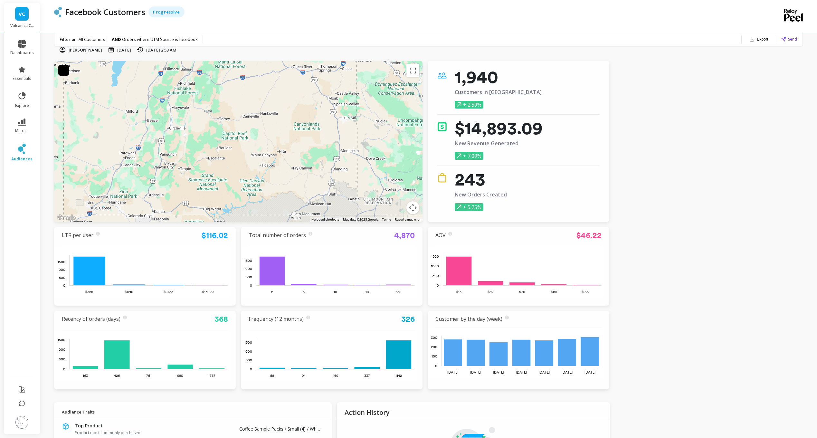
scroll to position [0, 0]
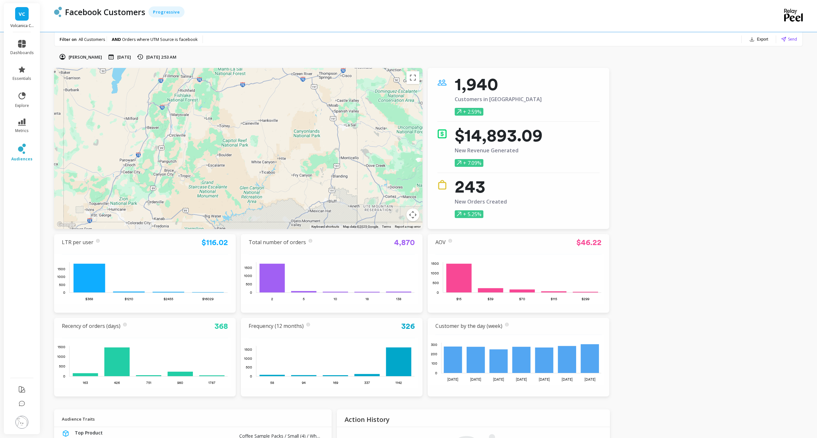
click at [238, 281] on div "← Move left → Move right ↑ Move up ↓ Move down + Zoom in - Zoom out Home Jump l…" at bounding box center [331, 232] width 555 height 329
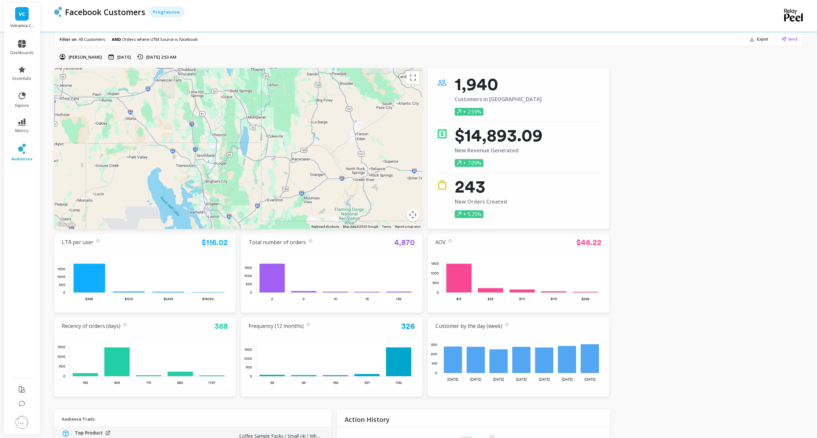
drag, startPoint x: 197, startPoint y: 130, endPoint x: 221, endPoint y: 430, distance: 300.5
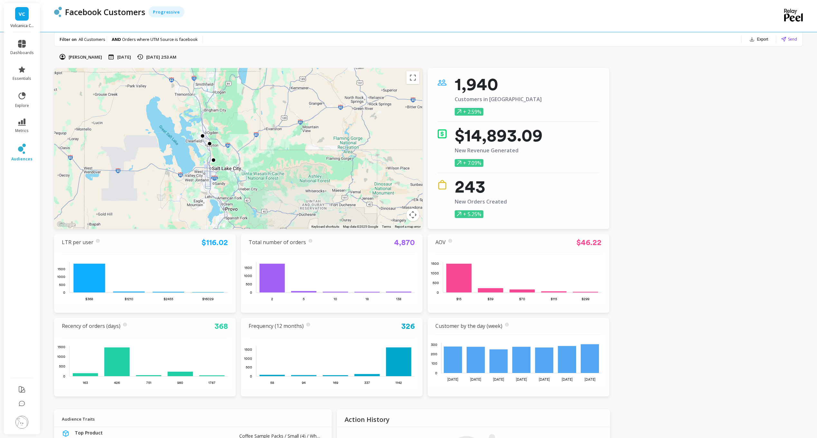
drag, startPoint x: 244, startPoint y: 205, endPoint x: 239, endPoint y: 119, distance: 86.5
click at [239, 119] on div at bounding box center [649, 313] width 825 height 464
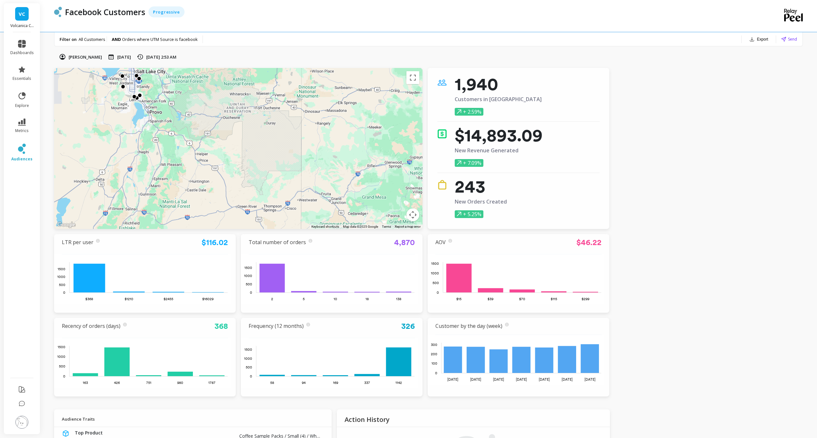
drag, startPoint x: 312, startPoint y: 201, endPoint x: 241, endPoint y: 124, distance: 105.1
click at [241, 124] on div at bounding box center [579, 304] width 825 height 464
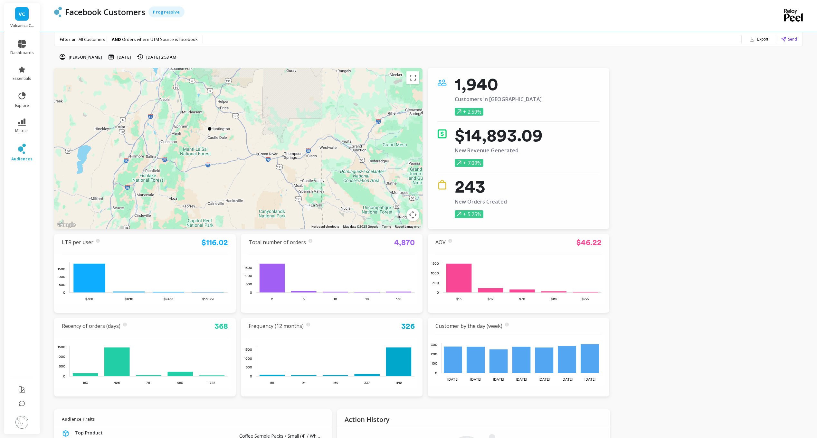
drag, startPoint x: 298, startPoint y: 192, endPoint x: 345, endPoint y: 80, distance: 122.3
click at [345, 99] on div at bounding box center [672, 331] width 825 height 464
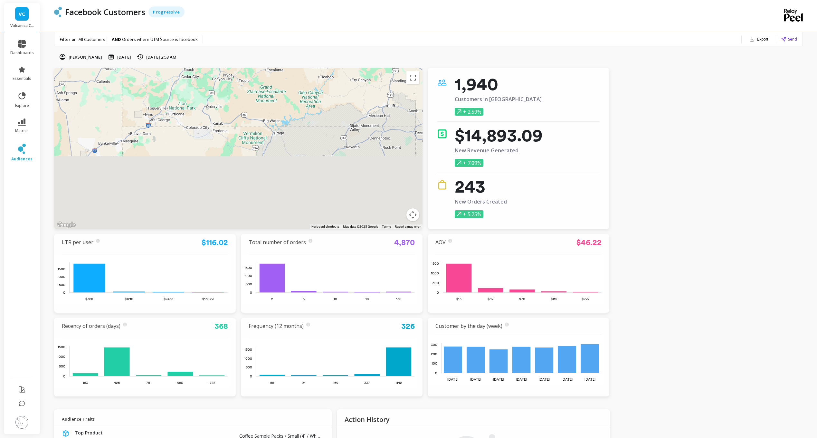
drag, startPoint x: 312, startPoint y: 189, endPoint x: 372, endPoint y: 100, distance: 107.7
click at [375, 94] on div at bounding box center [713, 289] width 825 height 464
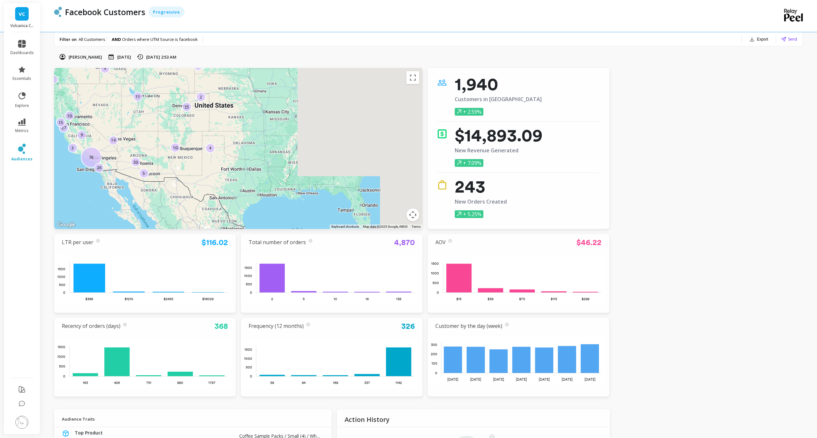
drag, startPoint x: 391, startPoint y: 194, endPoint x: 180, endPoint y: 140, distance: 217.3
click at [181, 141] on div "27 2 14 4 4 9 15 10 34 2 5 15 5 4 25 6 76 10 11 9 26 3 3 30 6" at bounding box center [446, 329] width 825 height 464
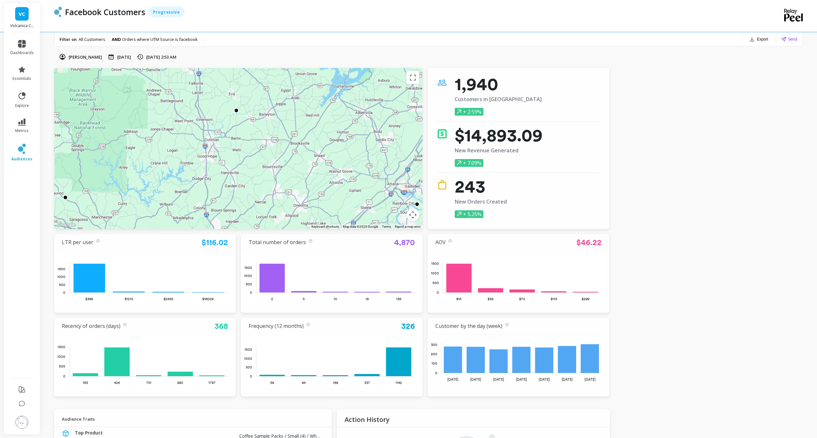
click at [231, 113] on div at bounding box center [238, 148] width 368 height 161
click at [237, 111] on div at bounding box center [236, 110] width 5 height 5
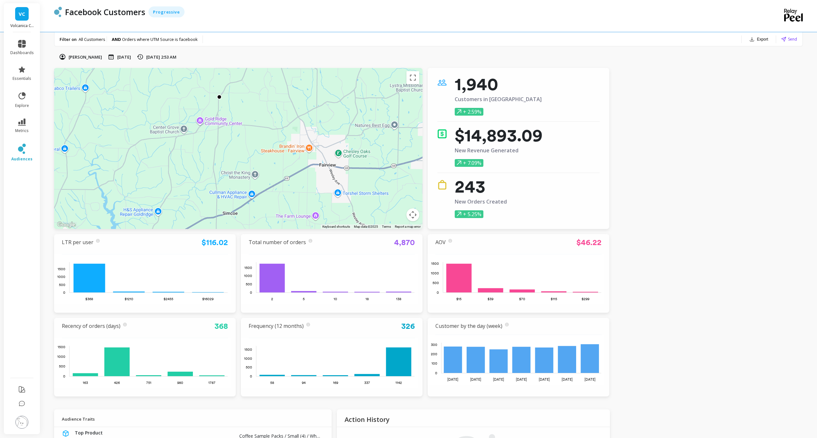
click at [220, 97] on div at bounding box center [219, 97] width 5 height 5
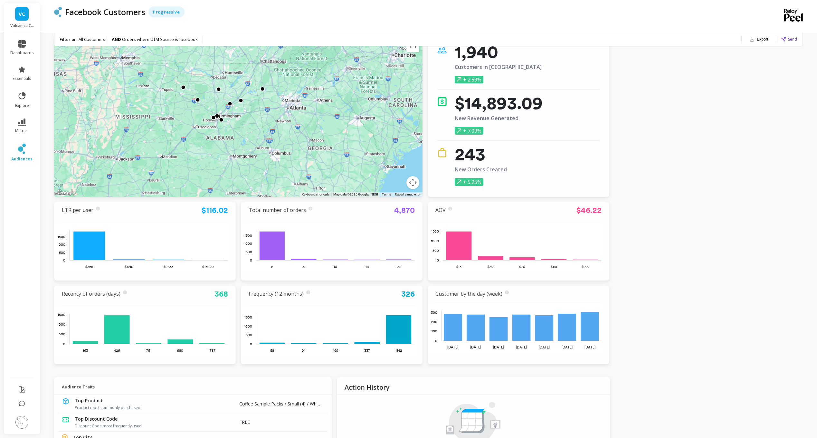
scroll to position [638, 0]
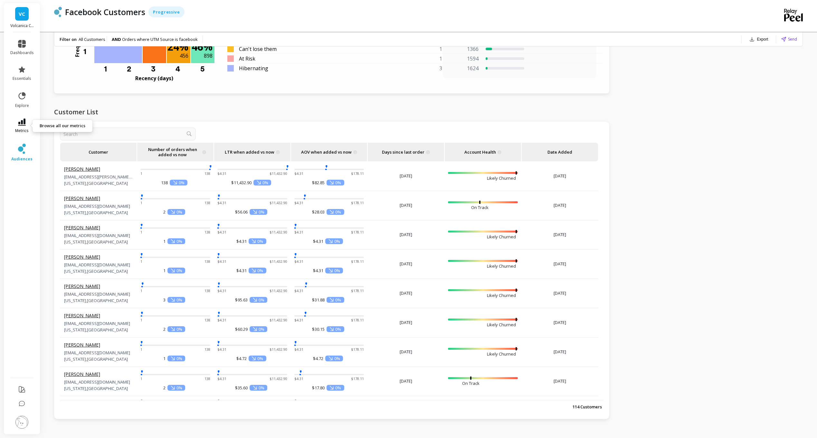
click at [31, 121] on link "metrics" at bounding box center [22, 126] width 24 height 15
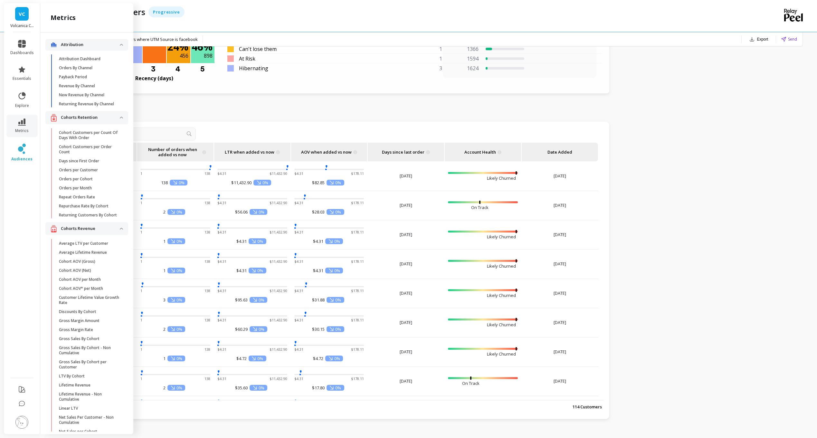
scroll to position [2061, 0]
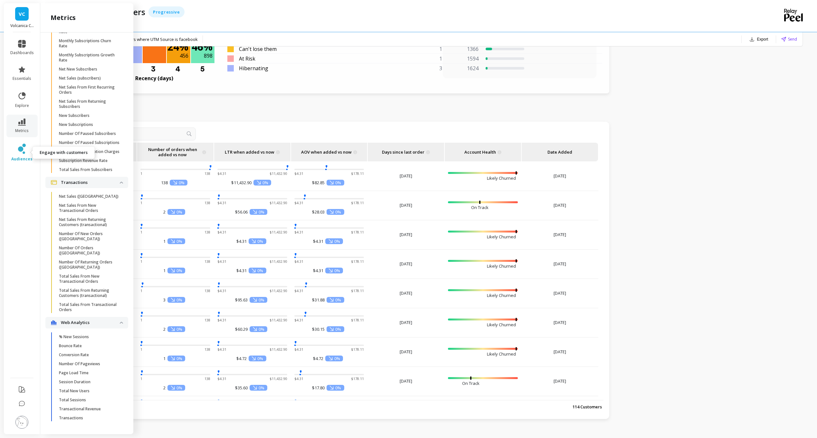
click at [24, 146] on icon at bounding box center [24, 146] width 4 height 4
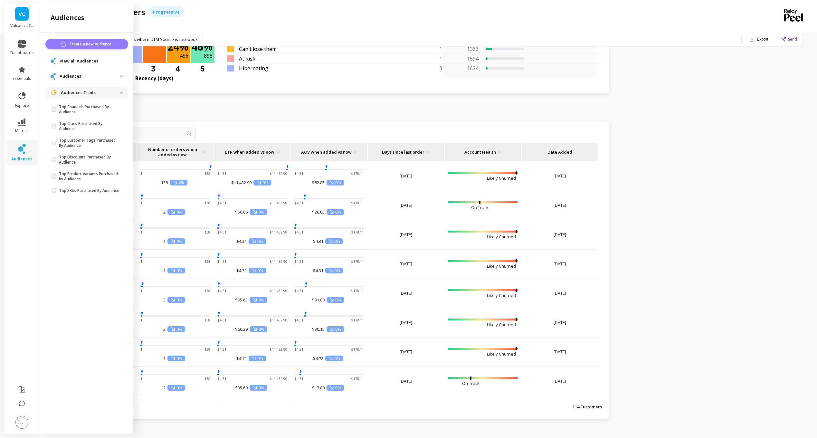
click at [82, 45] on span "Create a new Audience" at bounding box center [92, 44] width 44 height 6
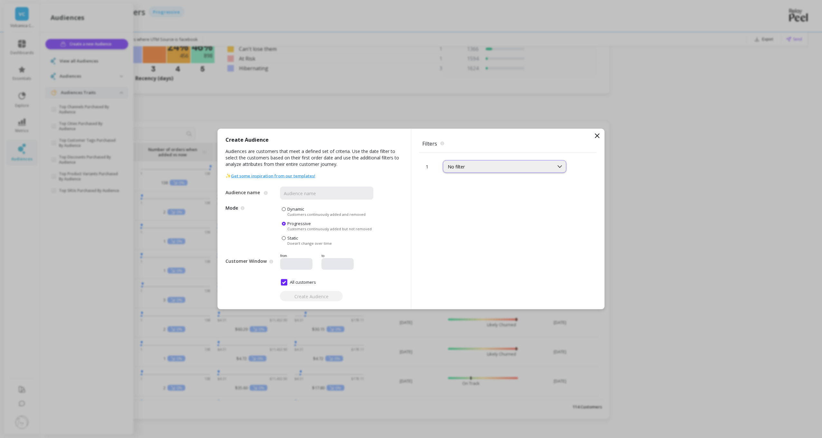
click at [464, 164] on div "No filter" at bounding box center [498, 167] width 101 height 6
click at [478, 220] on div "Physical Location" at bounding box center [504, 216] width 123 height 11
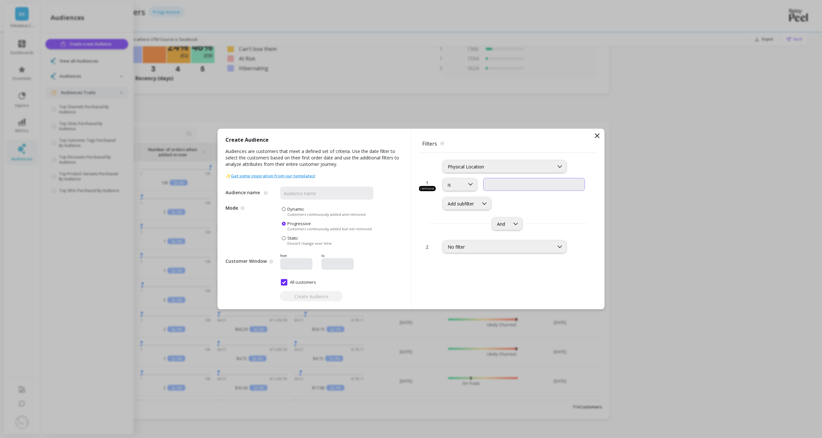
click at [501, 184] on input "input" at bounding box center [534, 184] width 102 height 13
click at [485, 205] on icon at bounding box center [484, 203] width 7 height 7
click at [500, 202] on div "7 results available. Use Up and Down to choose options, press Enter to select t…" at bounding box center [514, 203] width 142 height 13
click at [502, 185] on input "input" at bounding box center [534, 184] width 102 height 13
type input "l"
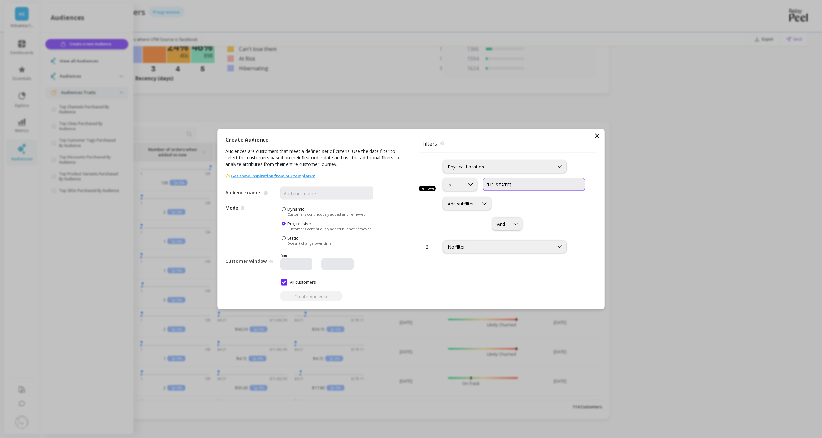
type input "Alabama"
click at [537, 192] on div "is Add subfilter" at bounding box center [514, 194] width 142 height 32
click at [332, 198] on input "Audience name" at bounding box center [326, 193] width 93 height 13
click at [315, 192] on input "Audience name" at bounding box center [326, 193] width 93 height 13
type input "AL"
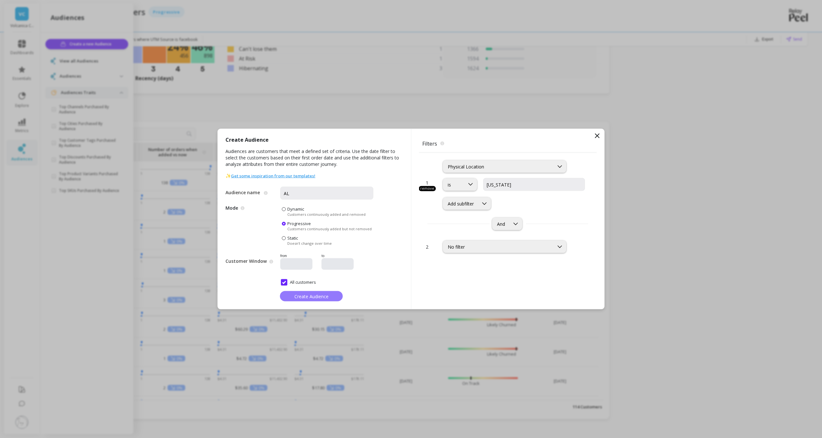
click at [312, 295] on span "Create Audience" at bounding box center [311, 296] width 34 height 6
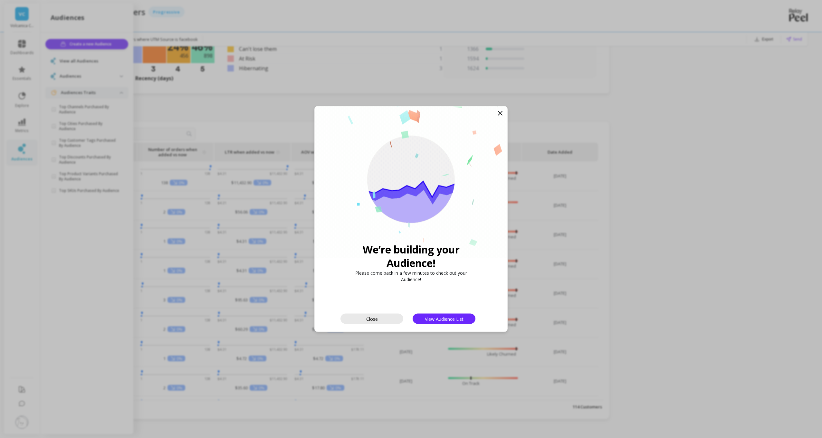
click at [391, 315] on button "Close" at bounding box center [371, 319] width 63 height 10
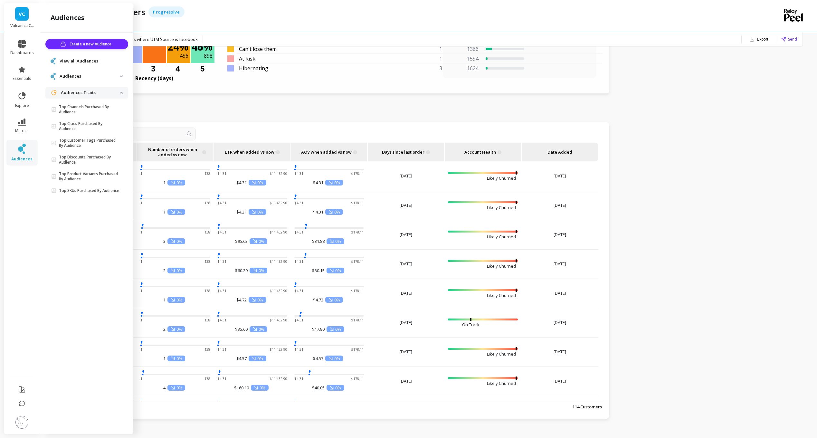
scroll to position [0, 0]
click at [234, 122] on div "Customer Number of orders when added vs now LTR when added vs now AOV when adde…" at bounding box center [331, 270] width 555 height 297
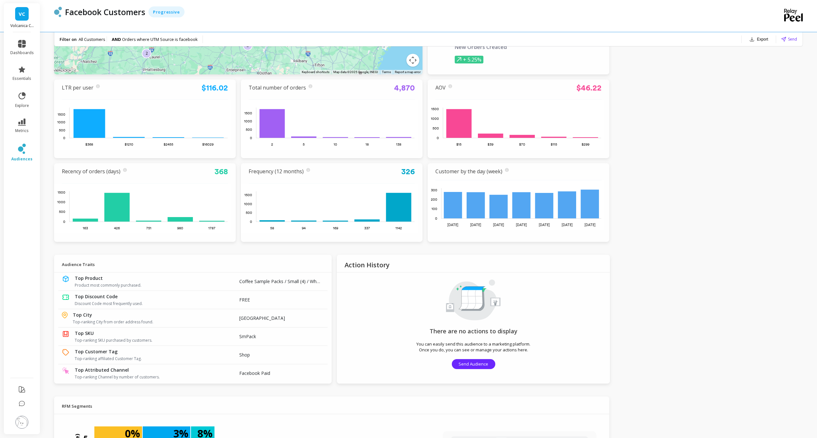
scroll to position [26, 0]
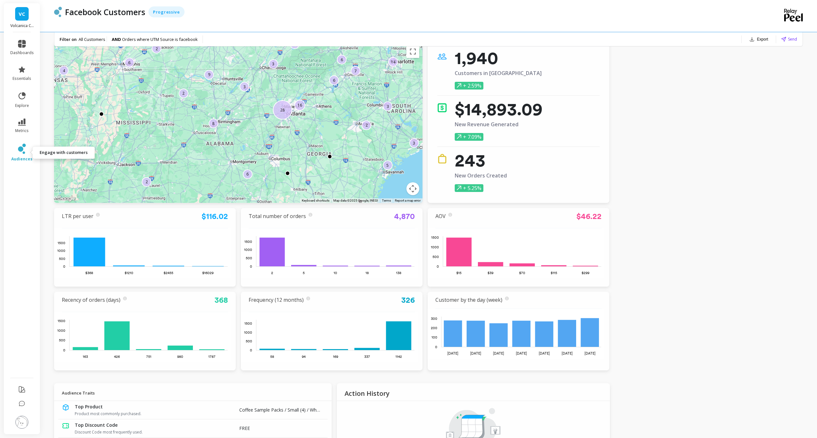
click at [27, 153] on link "audiences" at bounding box center [22, 153] width 24 height 18
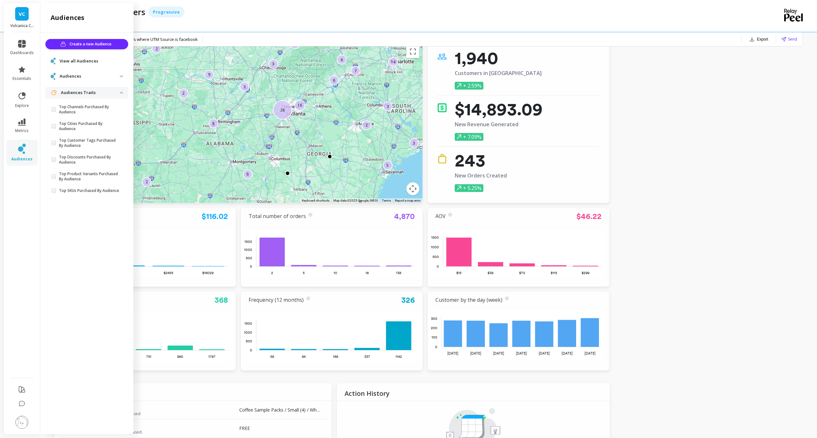
click at [91, 62] on span "View all Audiences" at bounding box center [79, 61] width 39 height 6
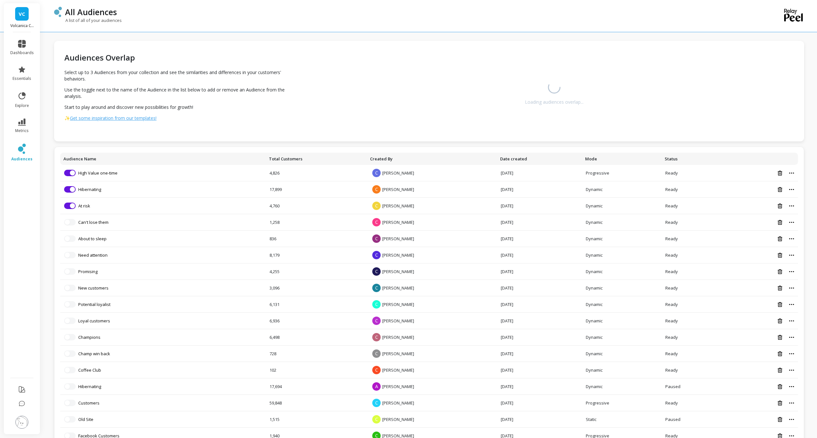
click at [22, 142] on li "audiences" at bounding box center [21, 153] width 31 height 26
click at [325, 72] on div "There is no connections between the selected Audiences Try with other combinati…" at bounding box center [554, 91] width 500 height 100
click at [72, 173] on span "button" at bounding box center [72, 172] width 5 height 5
click at [72, 193] on td "Remove from visualization Hibernating" at bounding box center [162, 189] width 205 height 16
click at [69, 192] on button "button" at bounding box center [70, 189] width 12 height 6
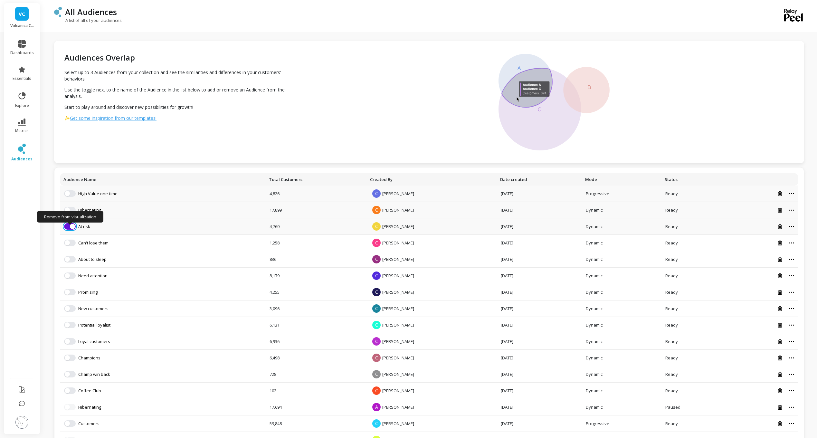
click at [70, 227] on button "button" at bounding box center [70, 226] width 12 height 6
